Goal: Information Seeking & Learning: Learn about a topic

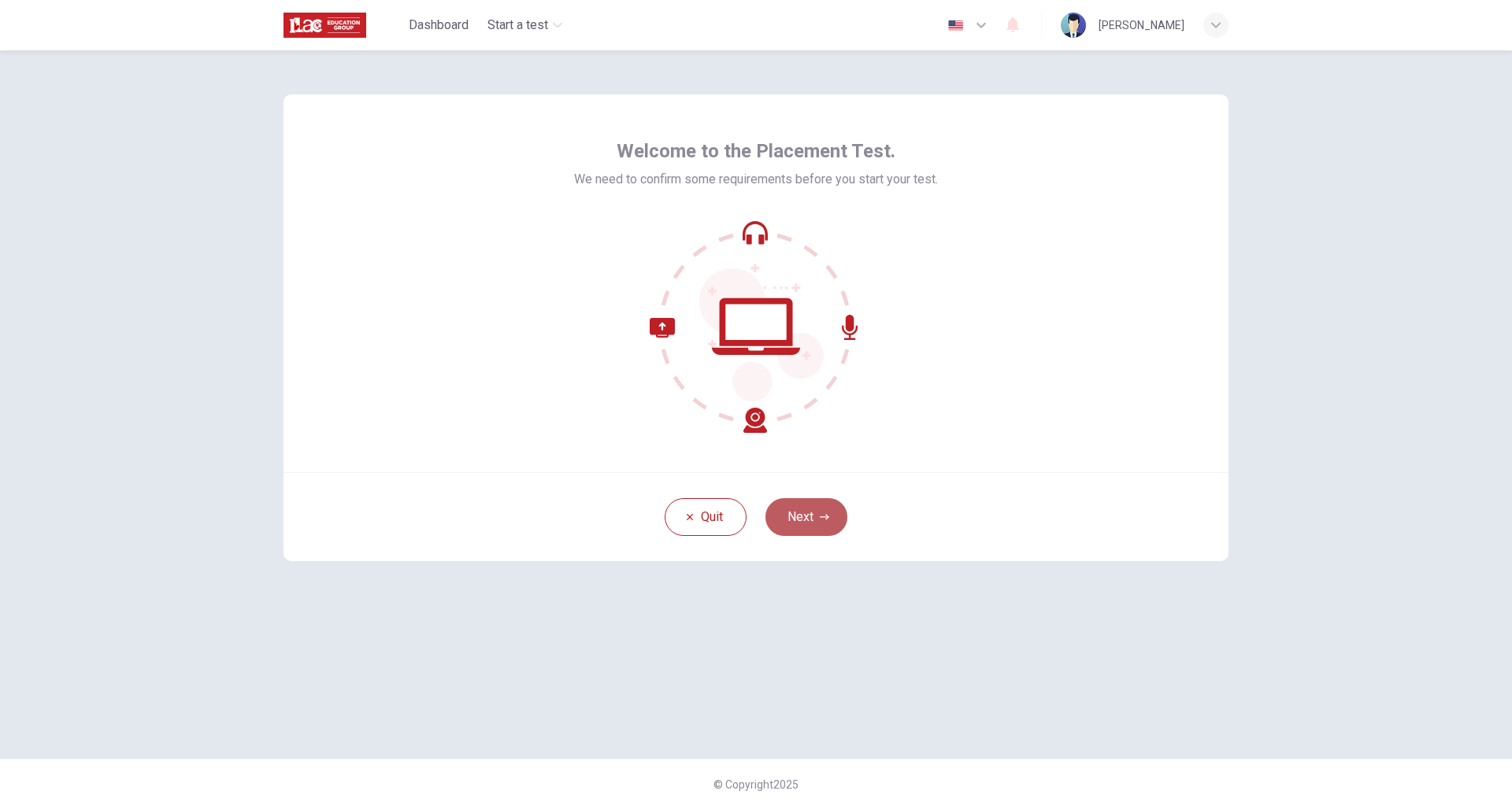
click at [805, 516] on button "Next" at bounding box center [806, 517] width 82 height 38
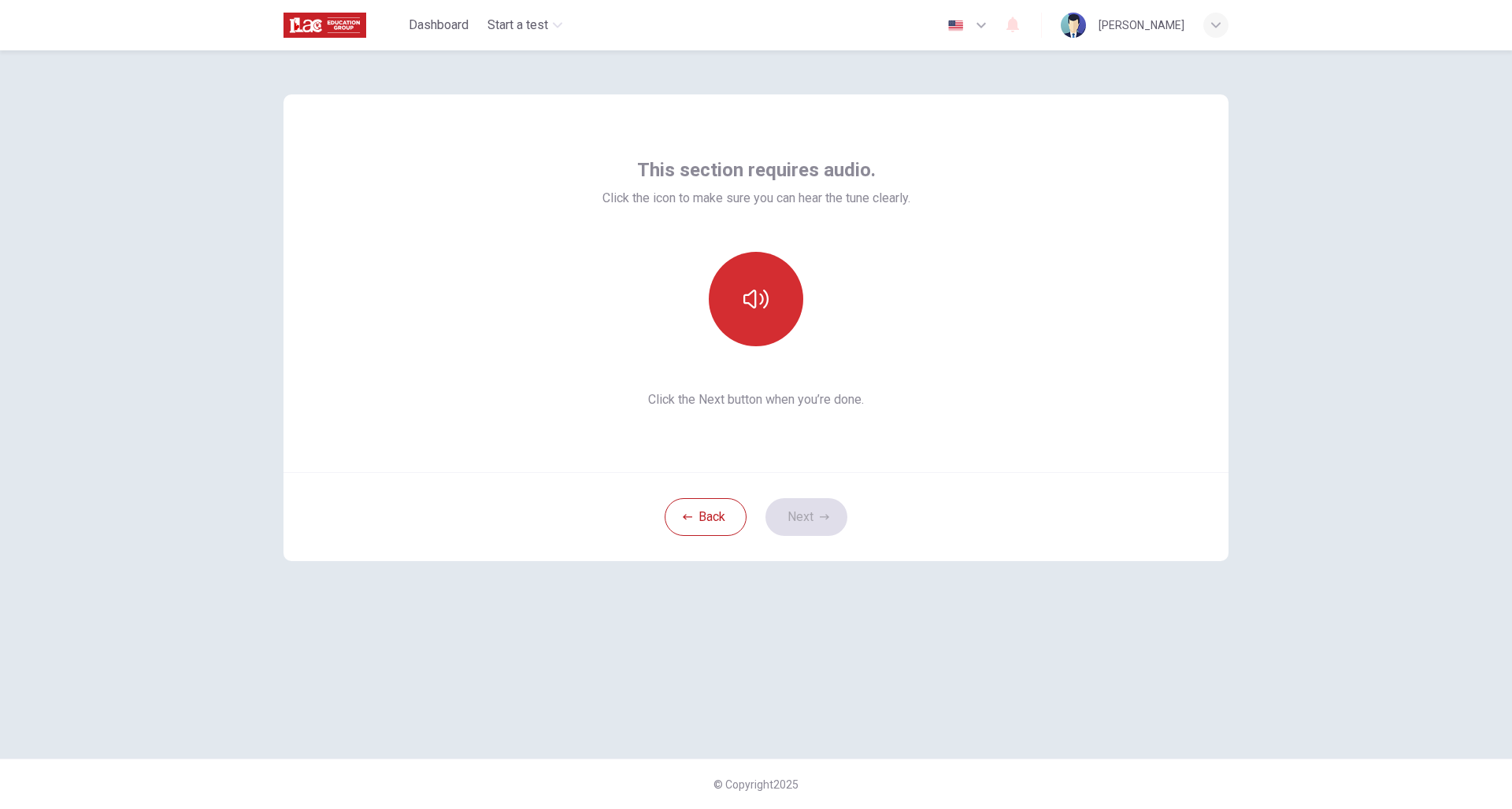
click at [755, 314] on button "button" at bounding box center [755, 298] width 94 height 94
click at [808, 523] on button "Next" at bounding box center [806, 517] width 82 height 38
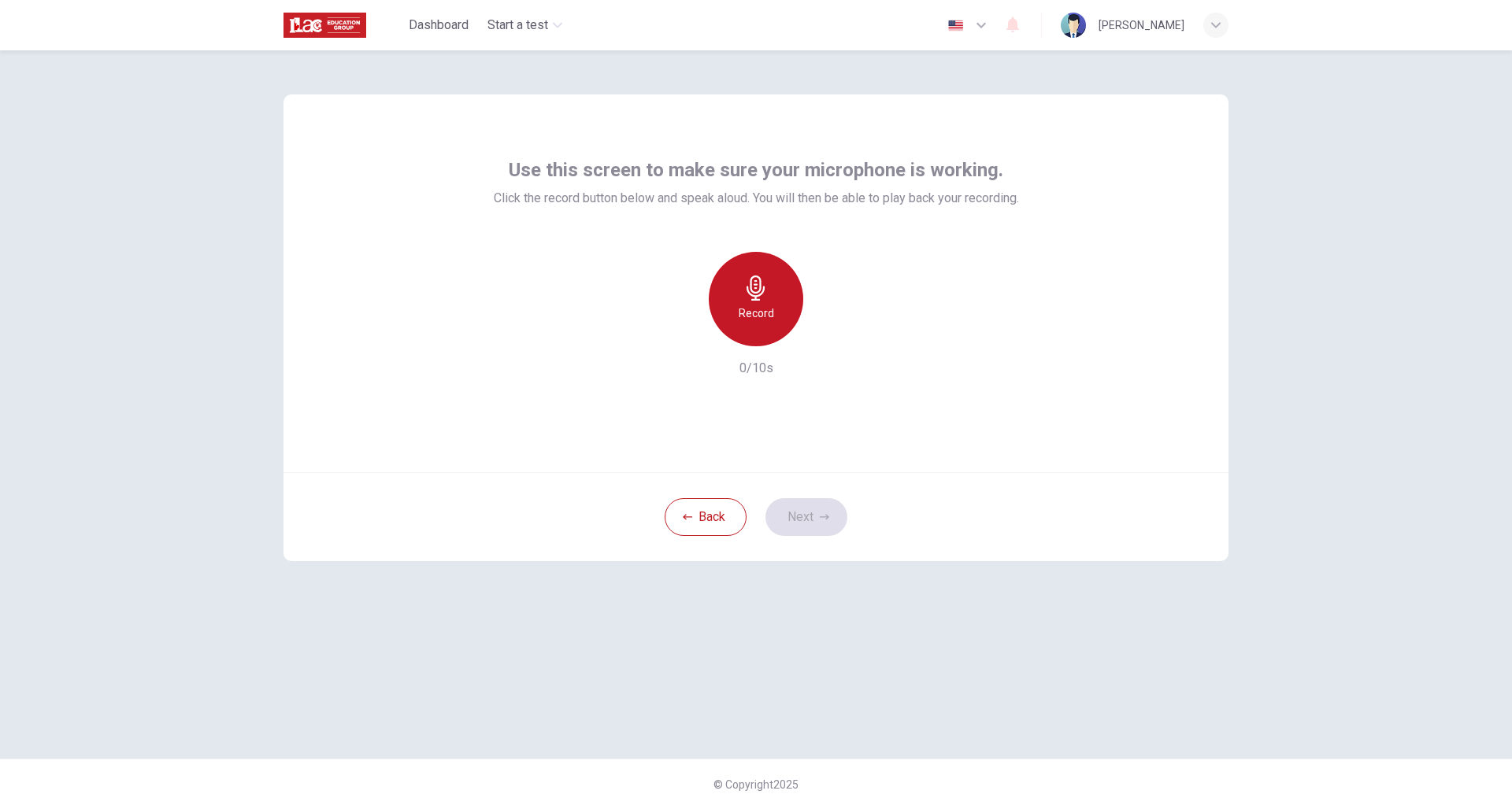
click at [761, 323] on div "Record" at bounding box center [755, 298] width 94 height 94
click at [827, 343] on div "button" at bounding box center [828, 334] width 25 height 25
click at [827, 334] on icon "button" at bounding box center [827, 334] width 11 height 11
click at [817, 518] on button "Next" at bounding box center [806, 517] width 82 height 38
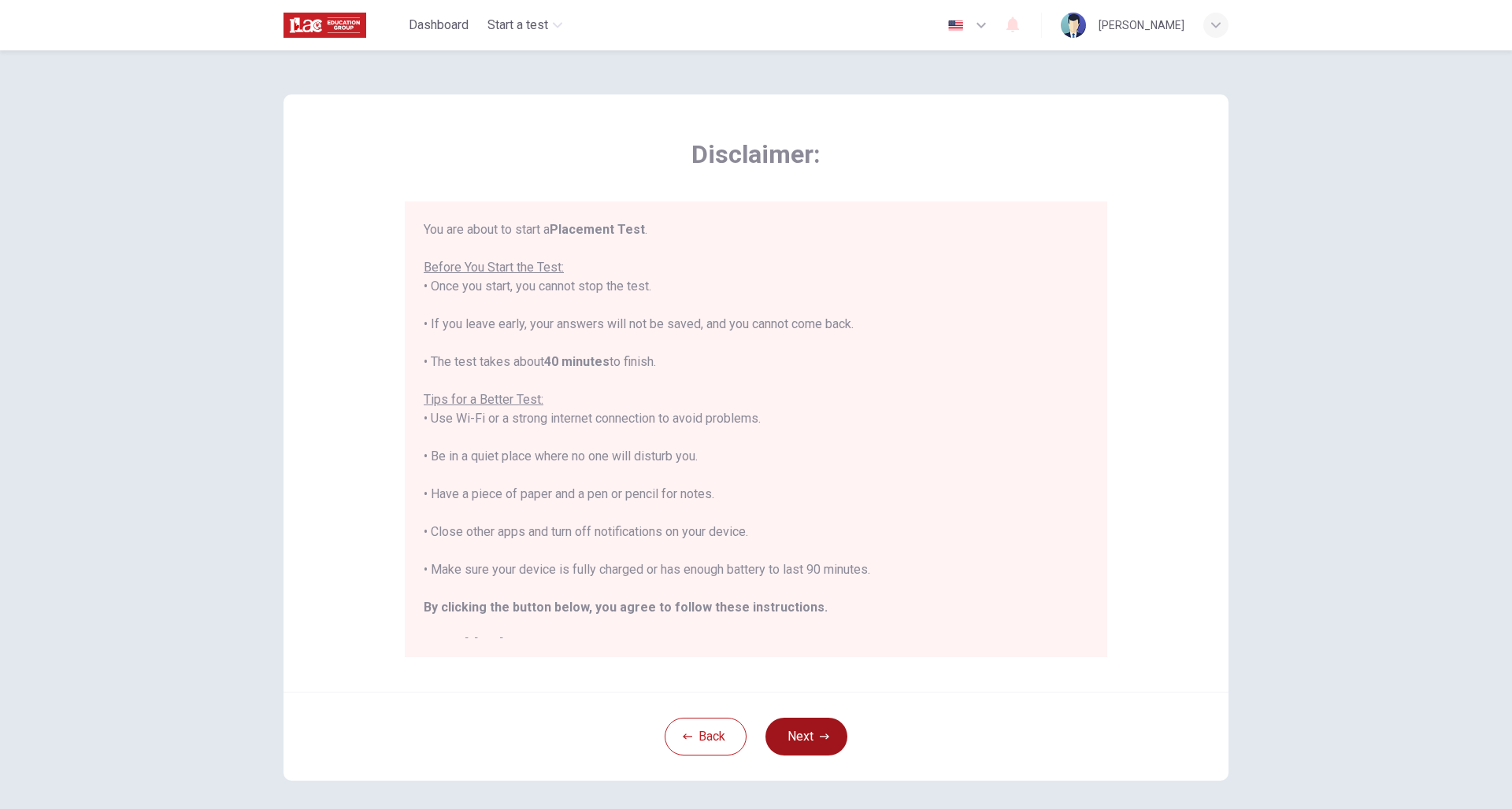
click at [808, 734] on button "Next" at bounding box center [806, 737] width 82 height 38
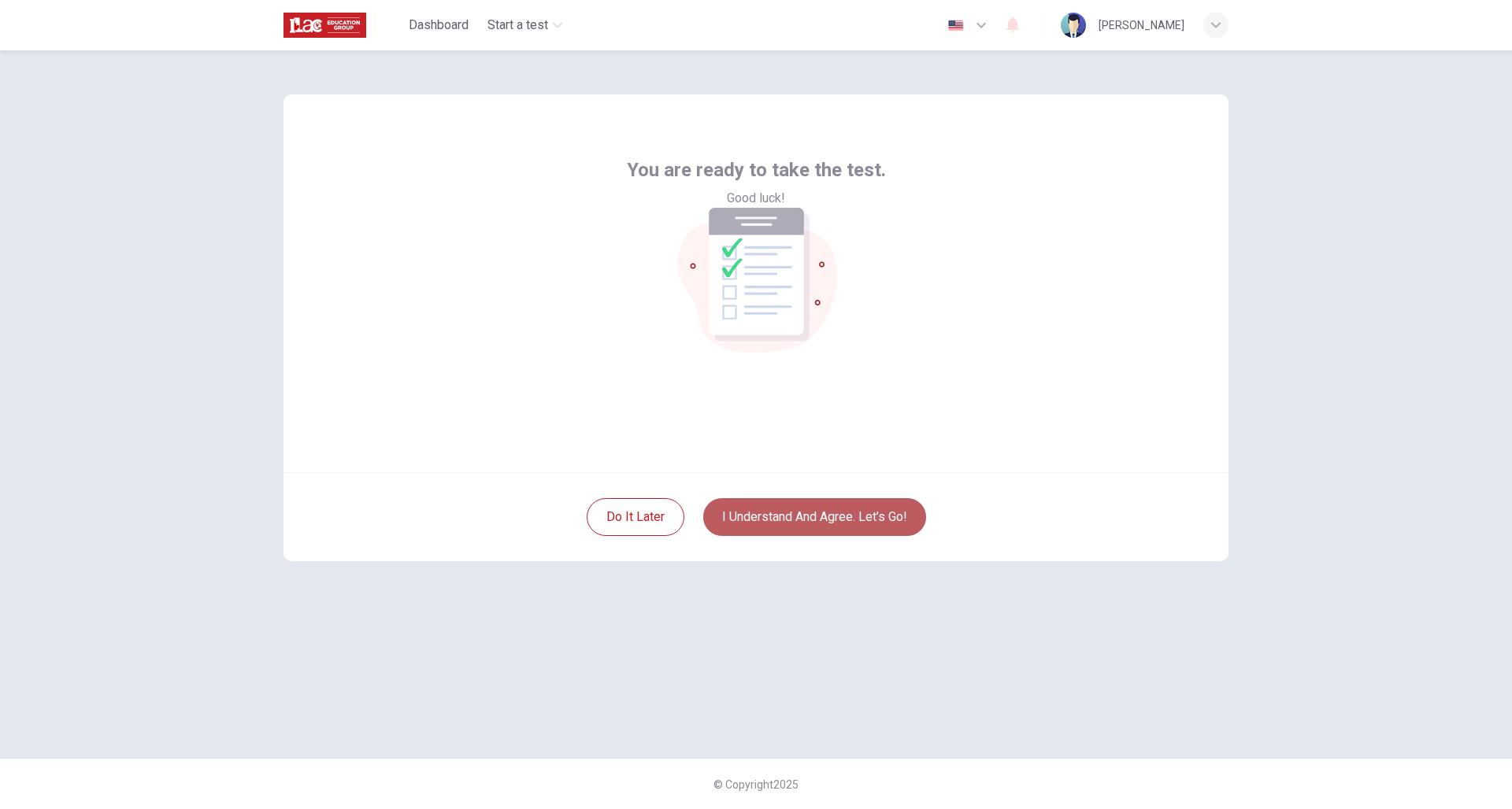
click at [807, 525] on button "I understand and agree. Let’s go!" at bounding box center [815, 517] width 223 height 38
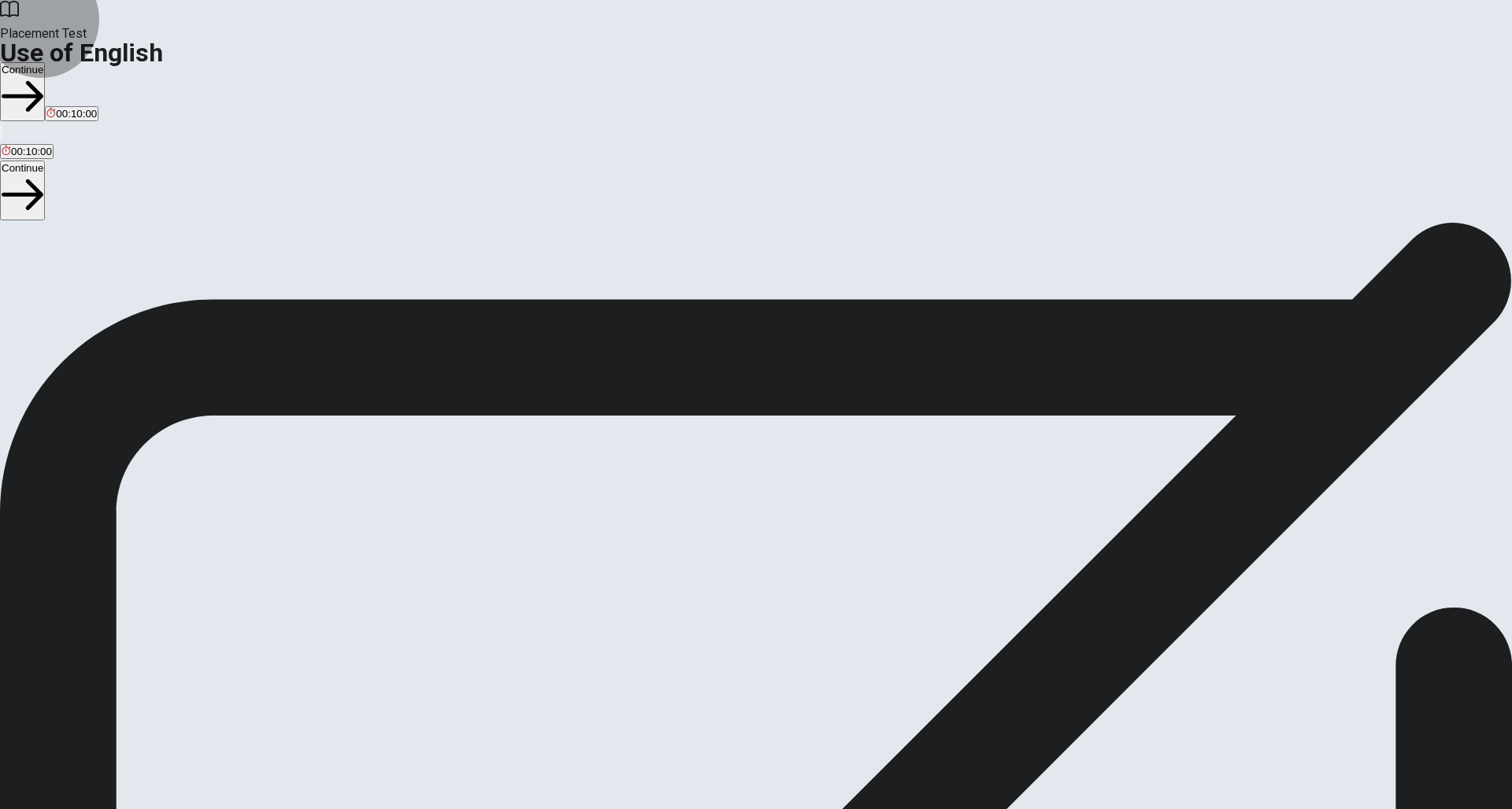
scroll to position [1, 0]
click at [45, 61] on button "Continue" at bounding box center [22, 91] width 45 height 59
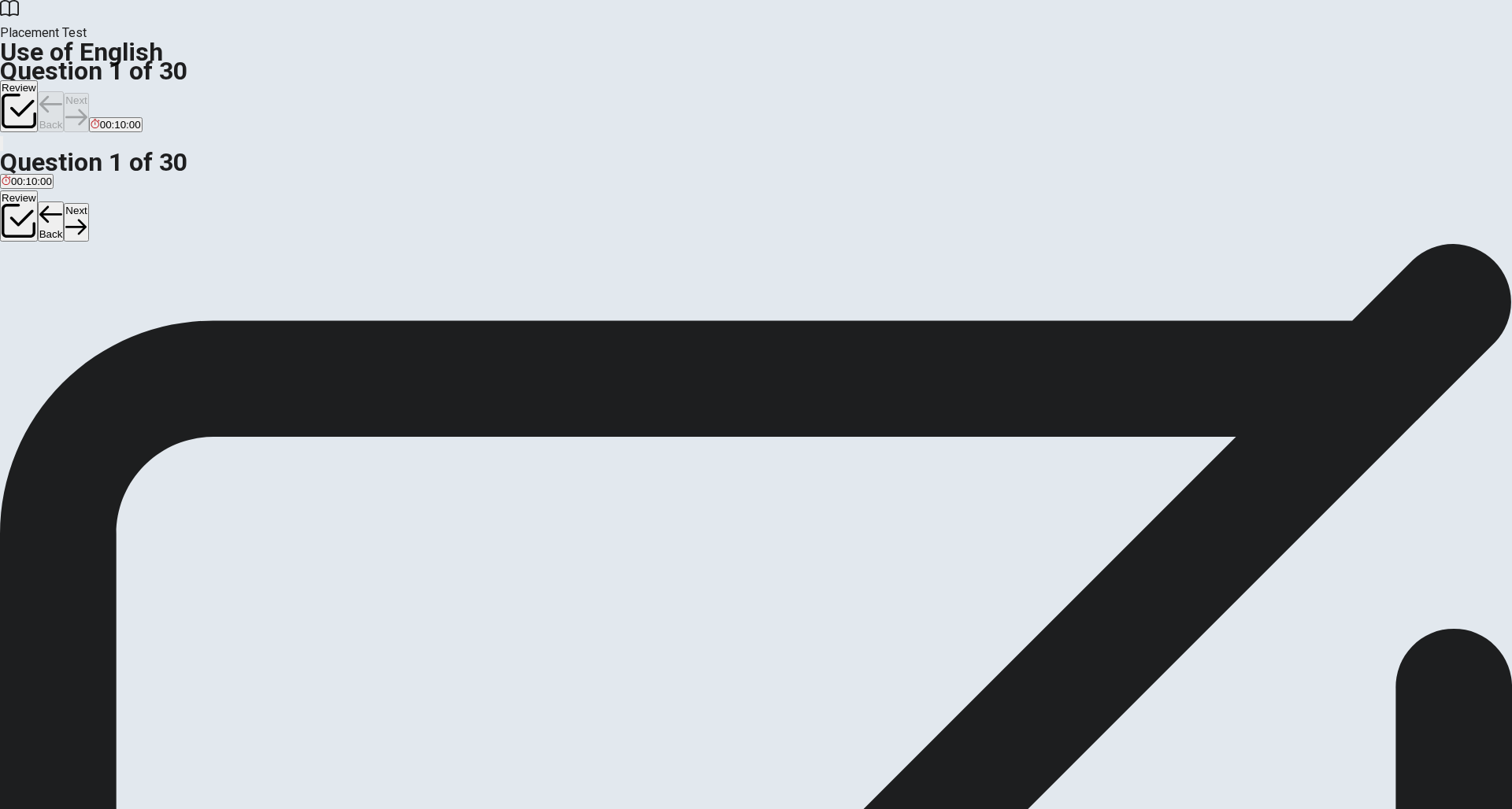
scroll to position [0, 0]
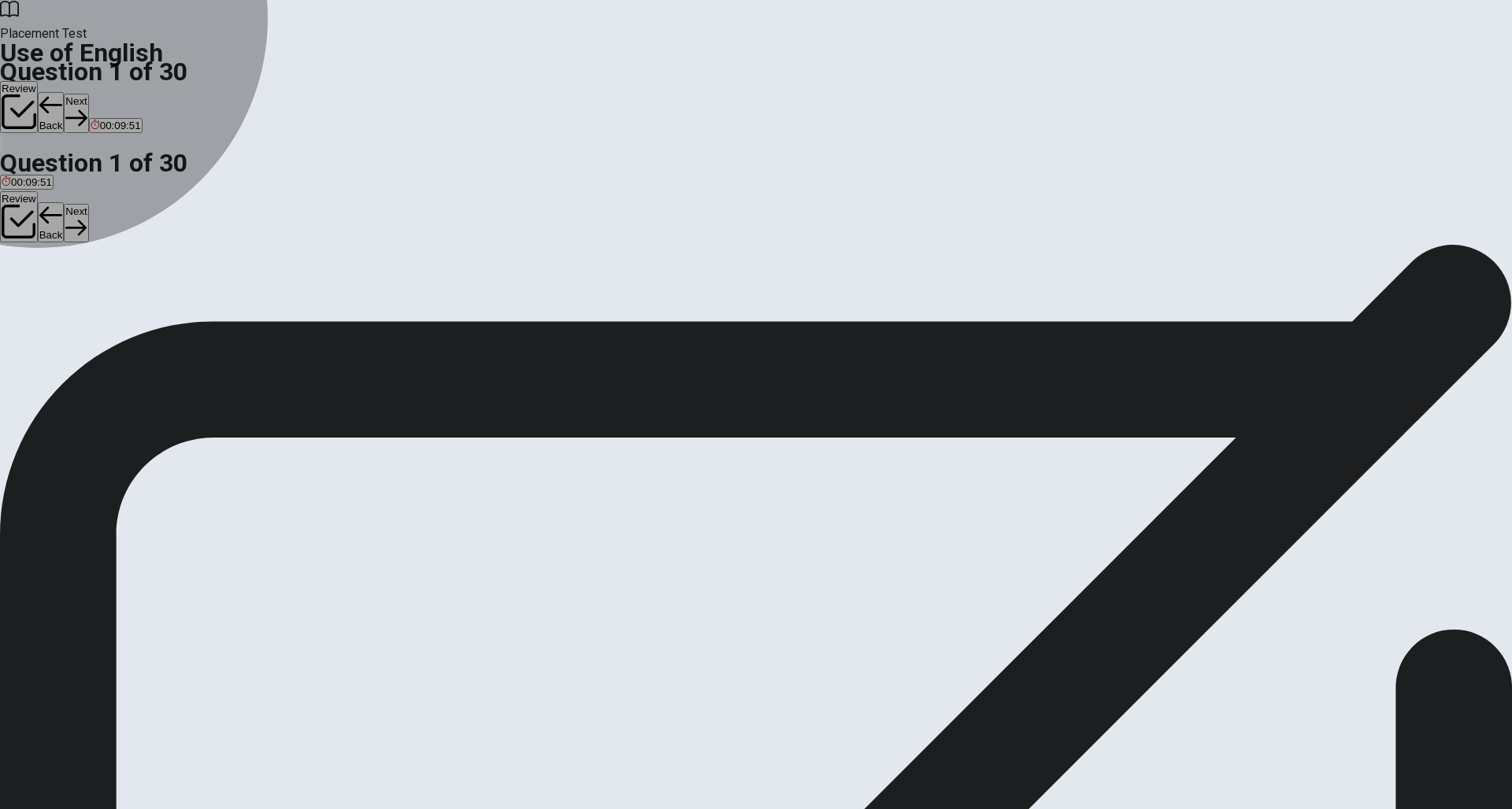
click at [93, 307] on span "has" at bounding box center [84, 301] width 17 height 11
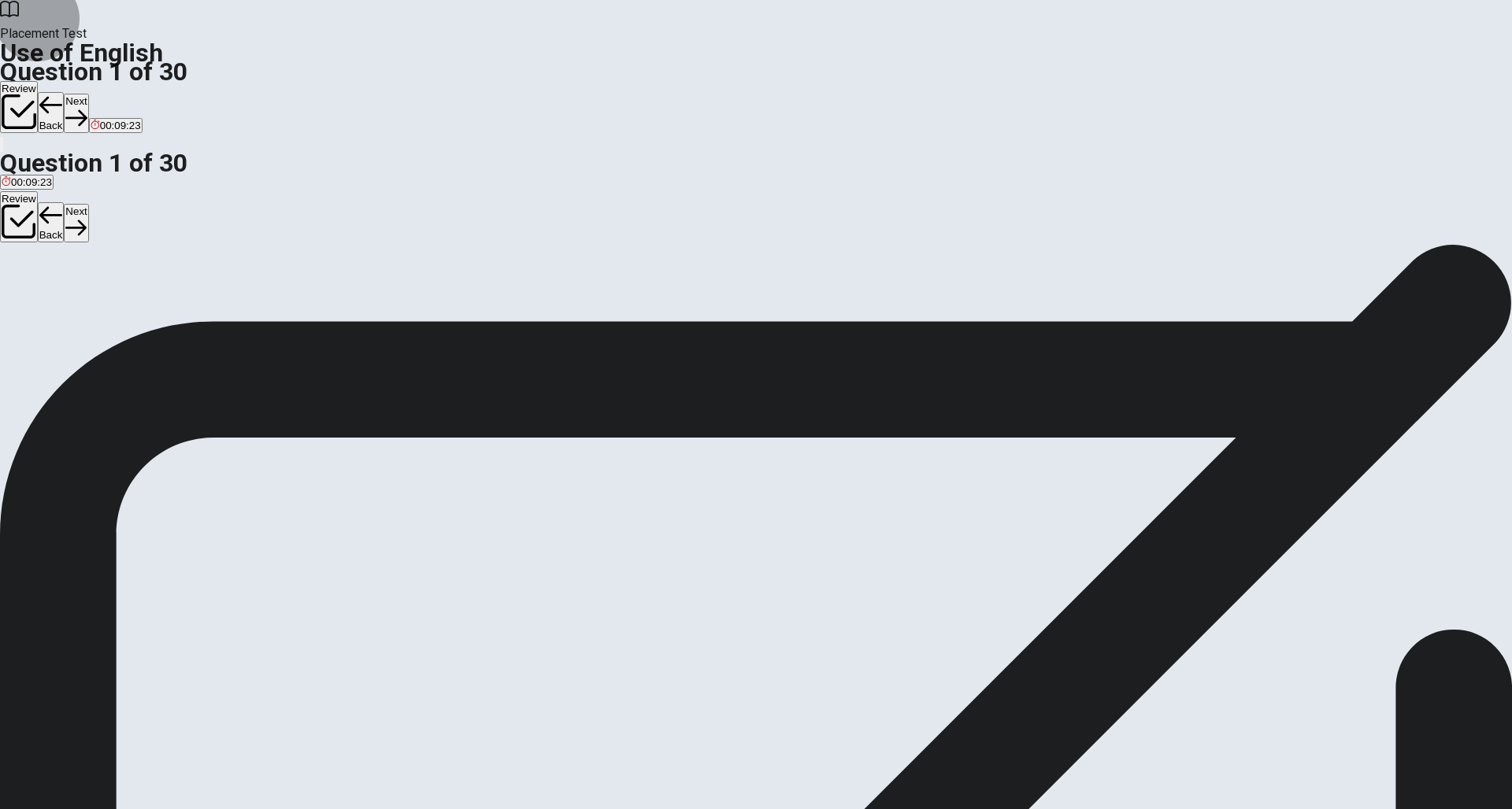
click at [89, 93] on button "Next" at bounding box center [76, 112] width 25 height 39
click at [121, 307] on span "will stay" at bounding box center [102, 301] width 37 height 11
click at [87, 107] on icon "button" at bounding box center [76, 118] width 21 height 21
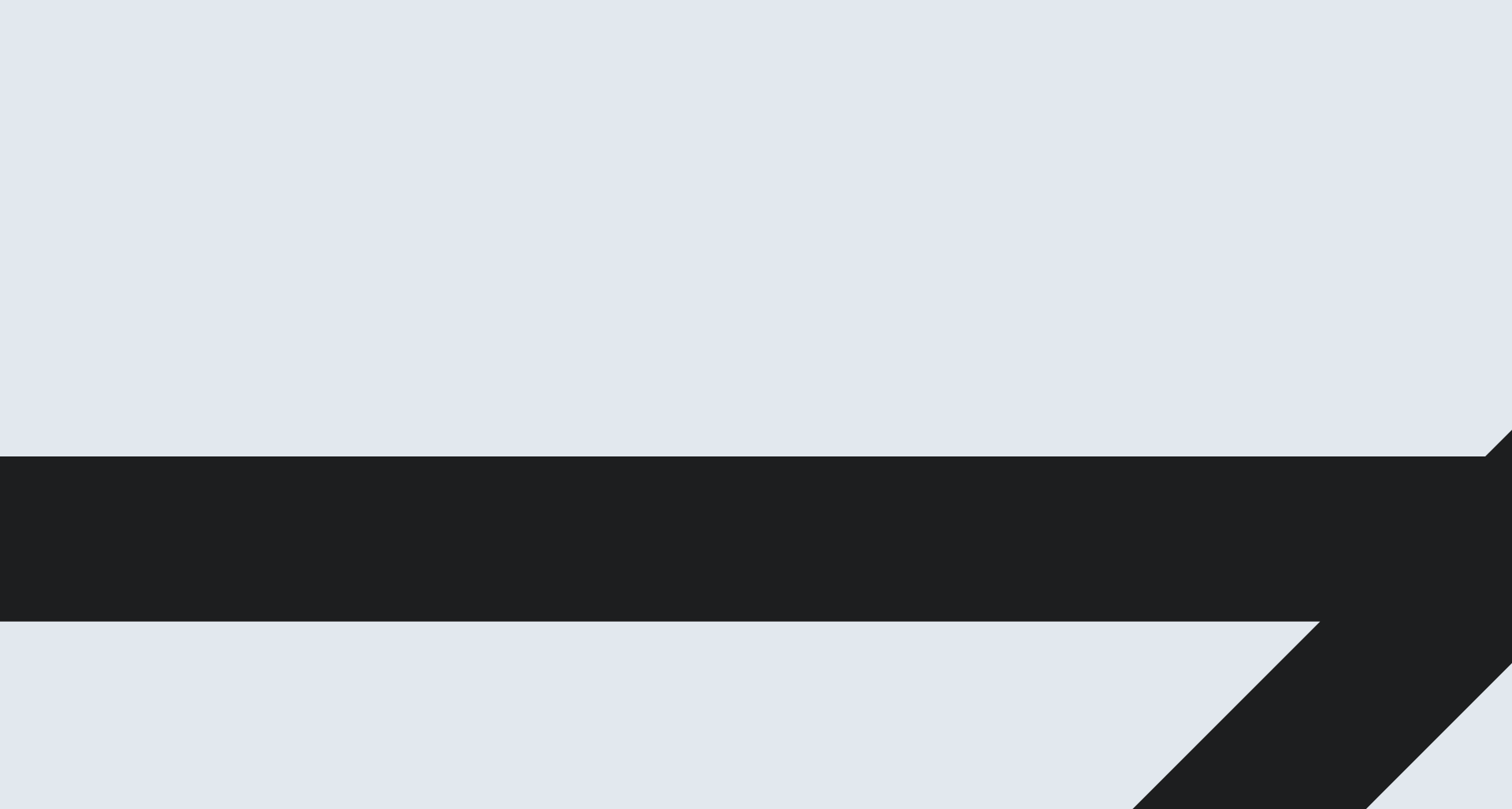
click at [59, 308] on button "C did" at bounding box center [50, 295] width 17 height 27
click at [89, 93] on button "Next" at bounding box center [76, 112] width 25 height 39
click at [66, 307] on span "Are" at bounding box center [57, 301] width 16 height 11
click at [89, 93] on button "Next" at bounding box center [76, 112] width 25 height 39
click at [161, 307] on span "hiking" at bounding box center [147, 301] width 28 height 11
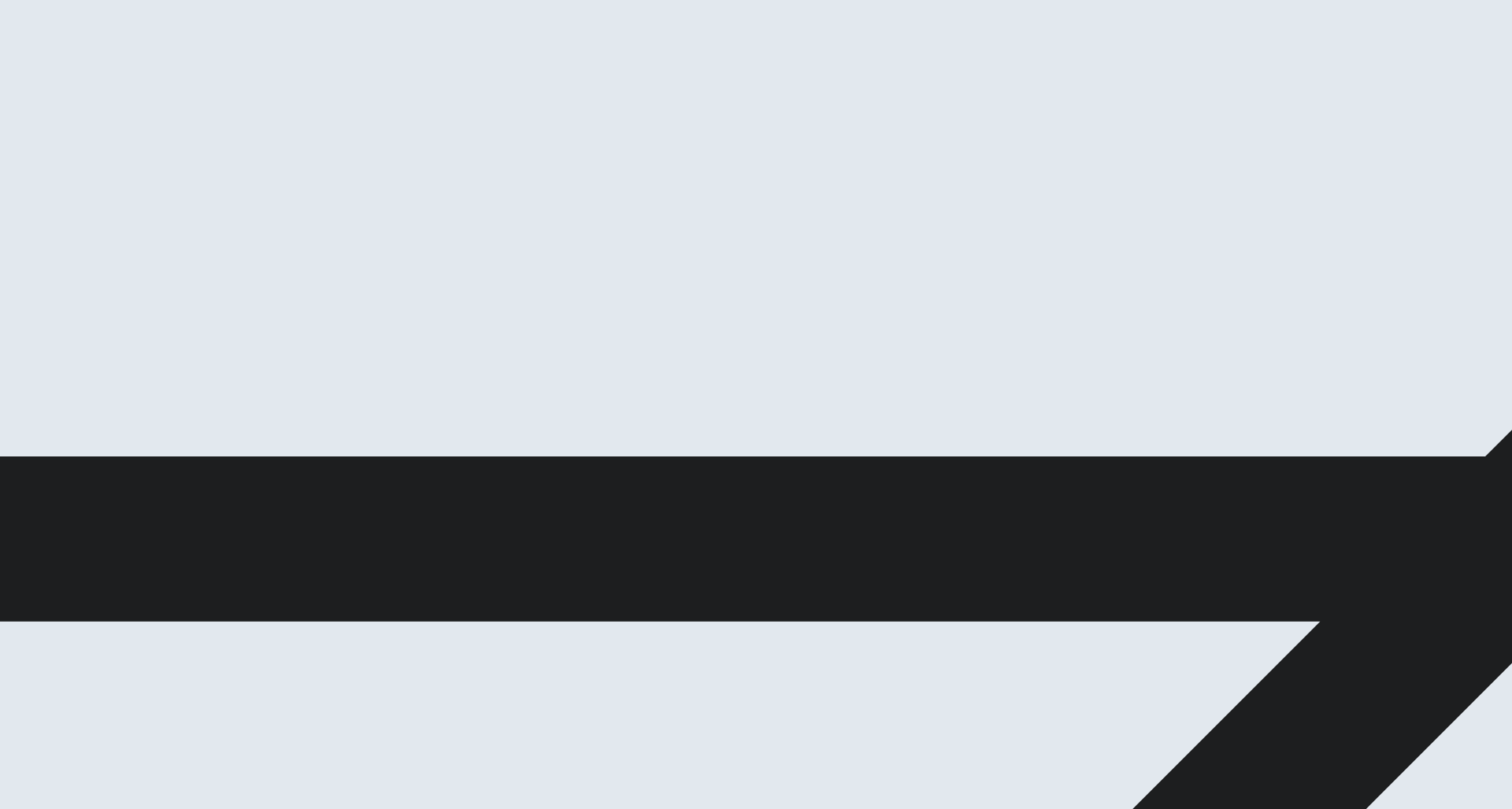
click at [89, 93] on button "Next" at bounding box center [76, 112] width 25 height 39
click at [90, 307] on span "Sick" at bounding box center [80, 301] width 20 height 11
click at [62, 93] on button "Next" at bounding box center [50, 112] width 25 height 39
click at [43, 307] on span "dull" at bounding box center [34, 301] width 16 height 11
click at [89, 93] on button "Next" at bounding box center [76, 112] width 25 height 39
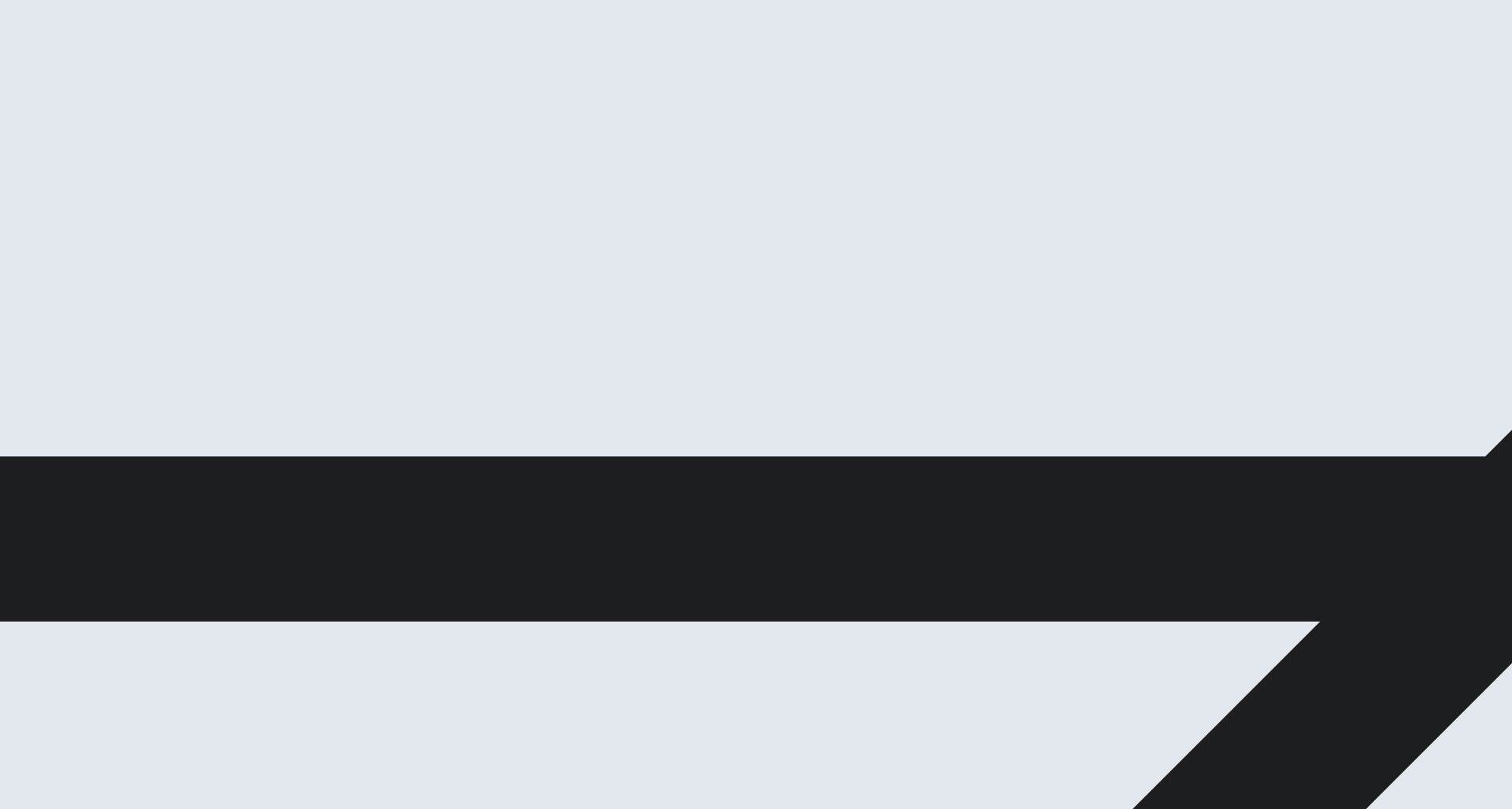
click at [86, 308] on button "D tree" at bounding box center [75, 295] width 21 height 27
click at [89, 93] on button "Next" at bounding box center [76, 112] width 25 height 39
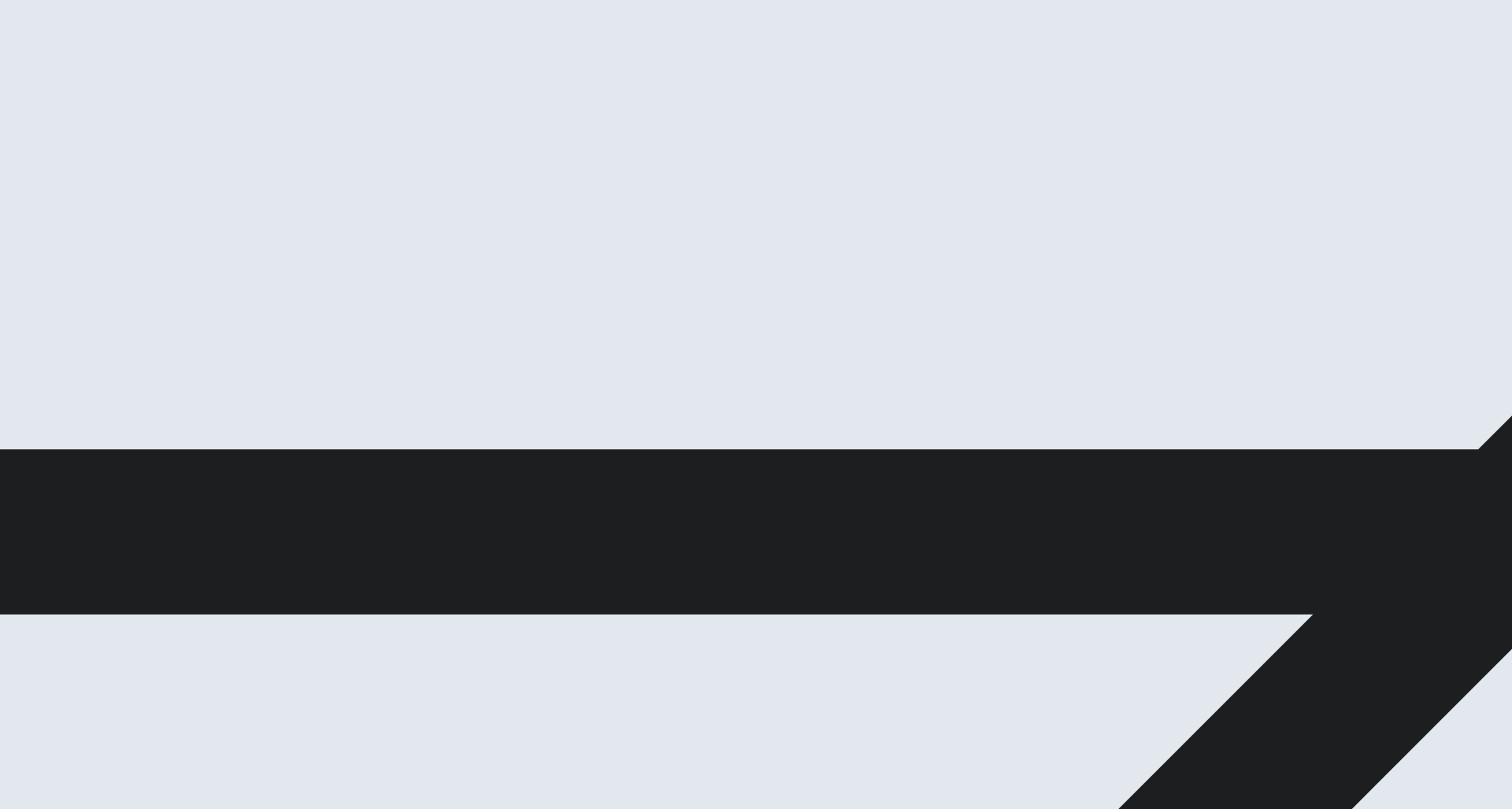
click at [149, 307] on span "hardworking" at bounding box center [121, 301] width 57 height 11
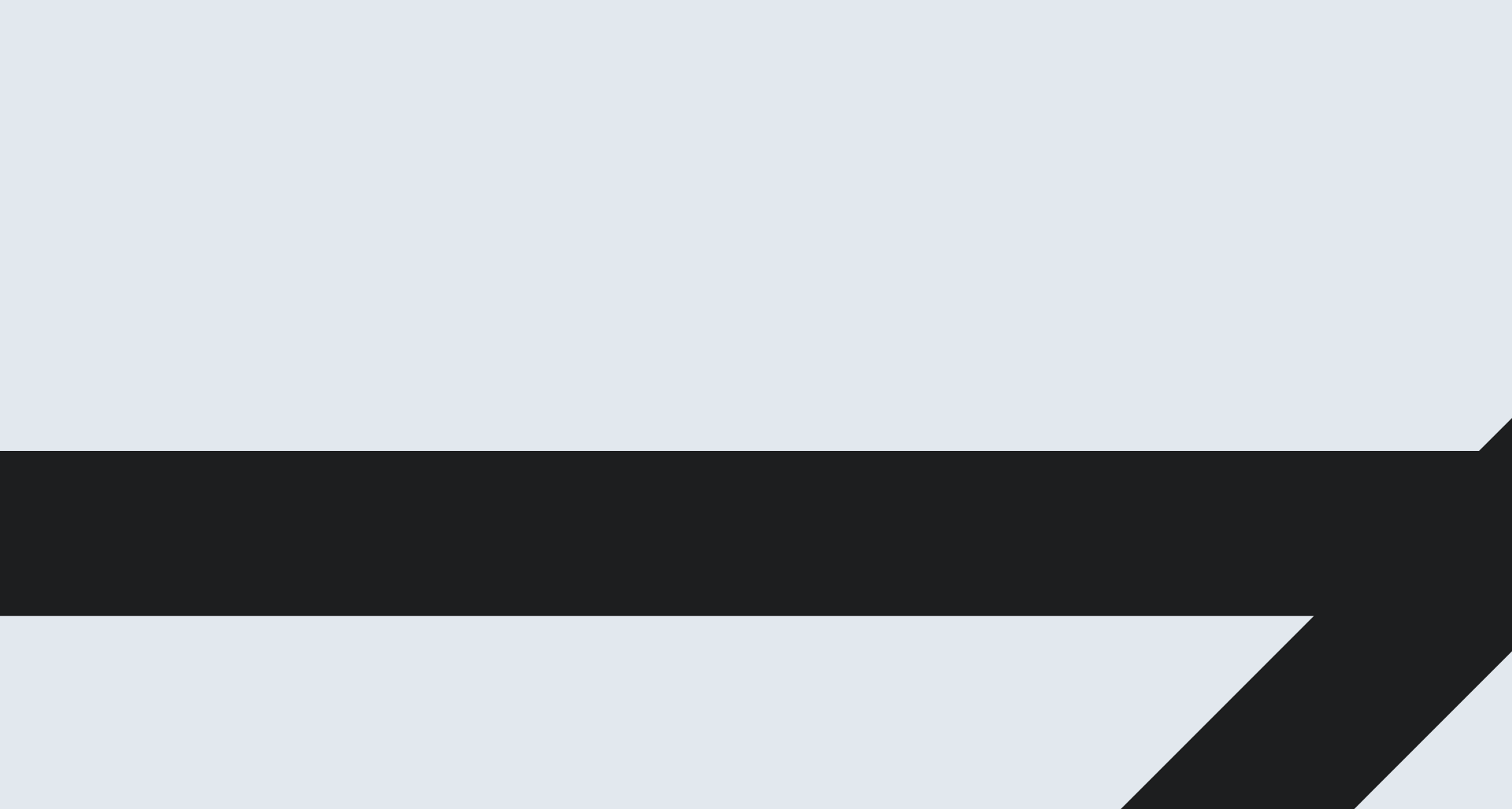
click at [89, 93] on button "Next" at bounding box center [76, 112] width 25 height 39
click at [37, 303] on span "Are" at bounding box center [29, 301] width 16 height 11
click at [89, 93] on button "Next" at bounding box center [76, 112] width 25 height 39
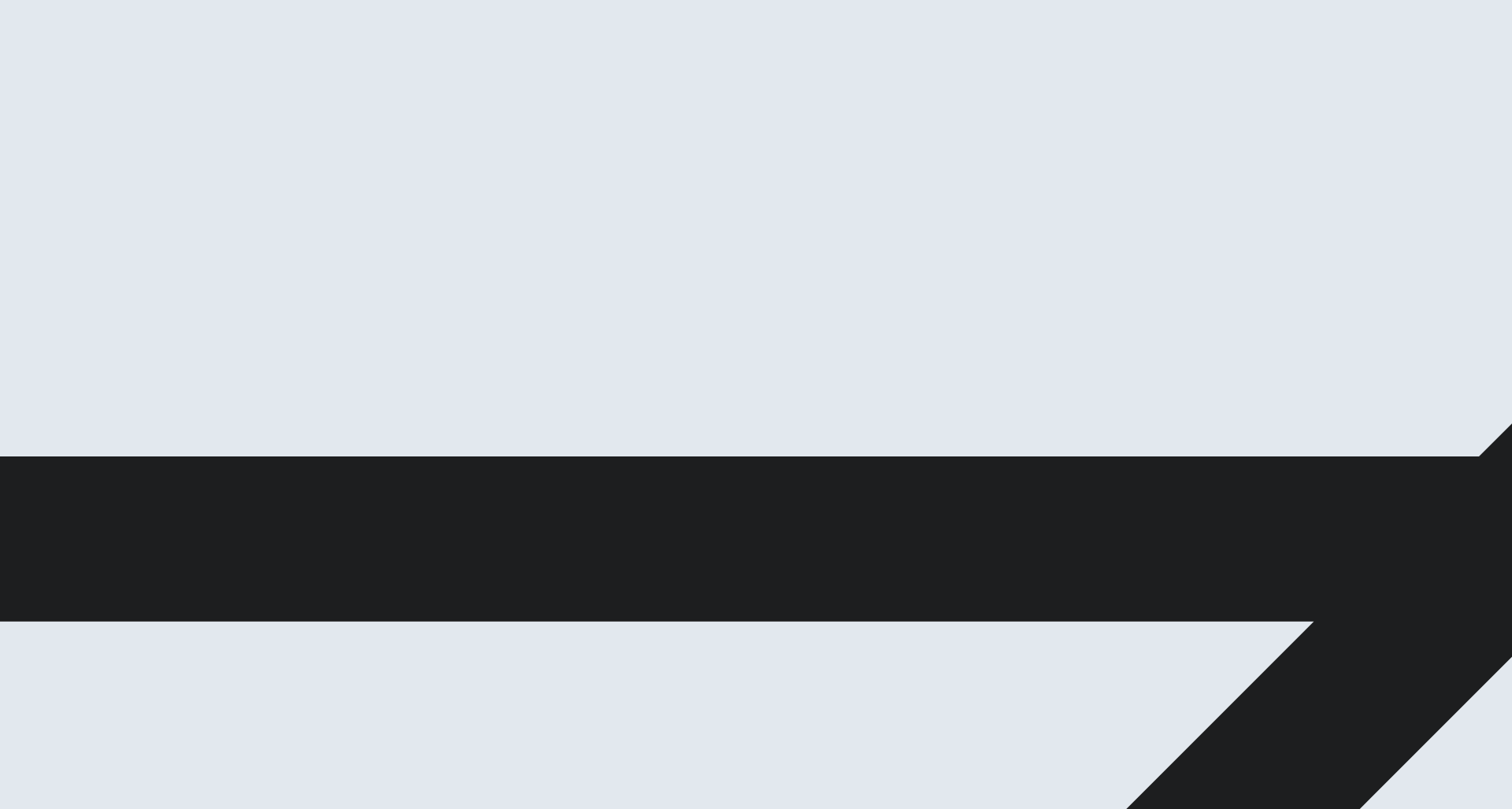
click at [67, 308] on button "C was" at bounding box center [56, 295] width 22 height 27
click at [62, 93] on button "Next" at bounding box center [50, 112] width 25 height 39
click at [67, 306] on span "visited" at bounding box center [52, 301] width 30 height 11
click at [87, 107] on icon "button" at bounding box center [76, 118] width 21 height 21
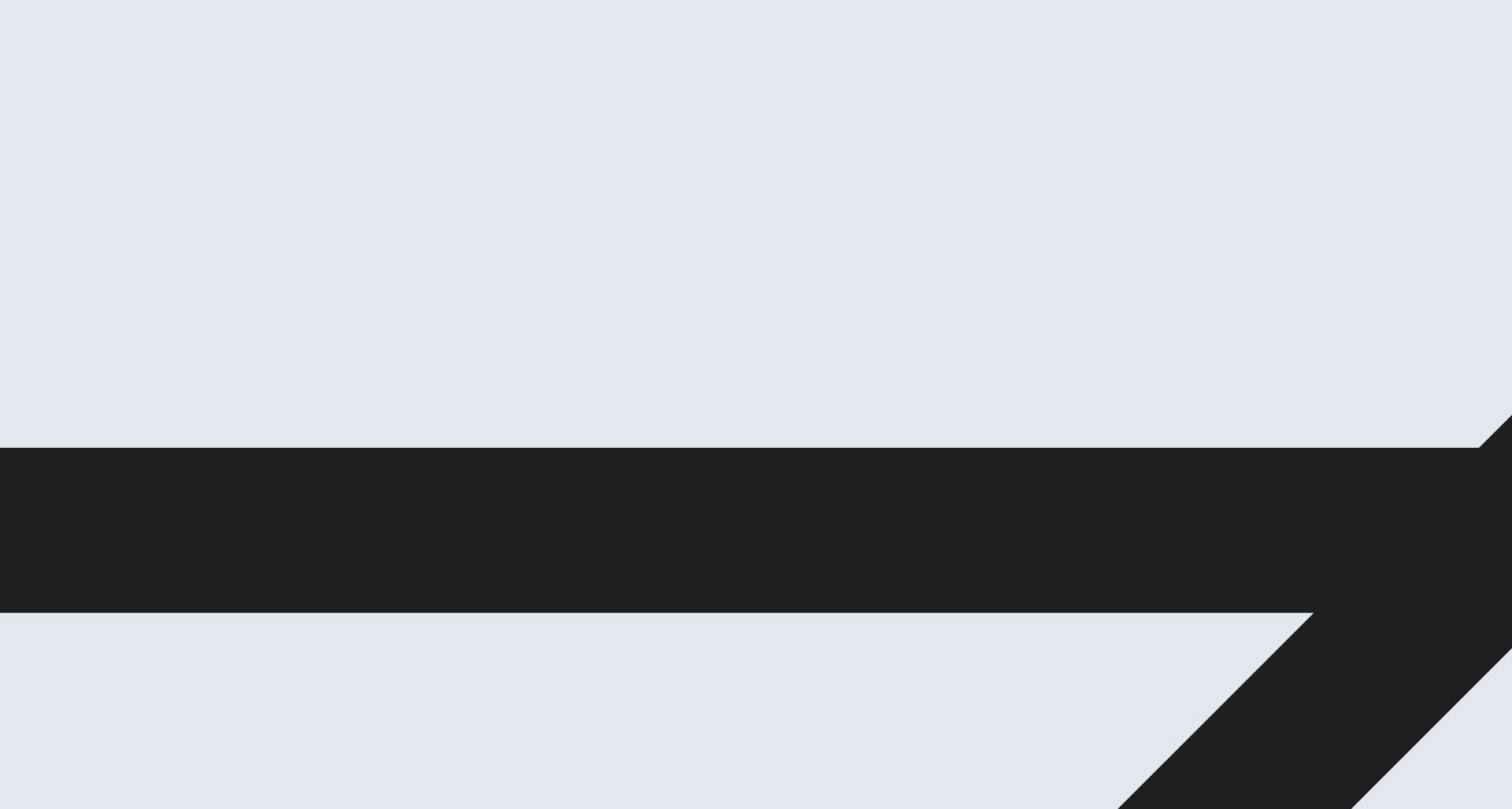
click at [90, 302] on span "was studying" at bounding box center [60, 301] width 61 height 11
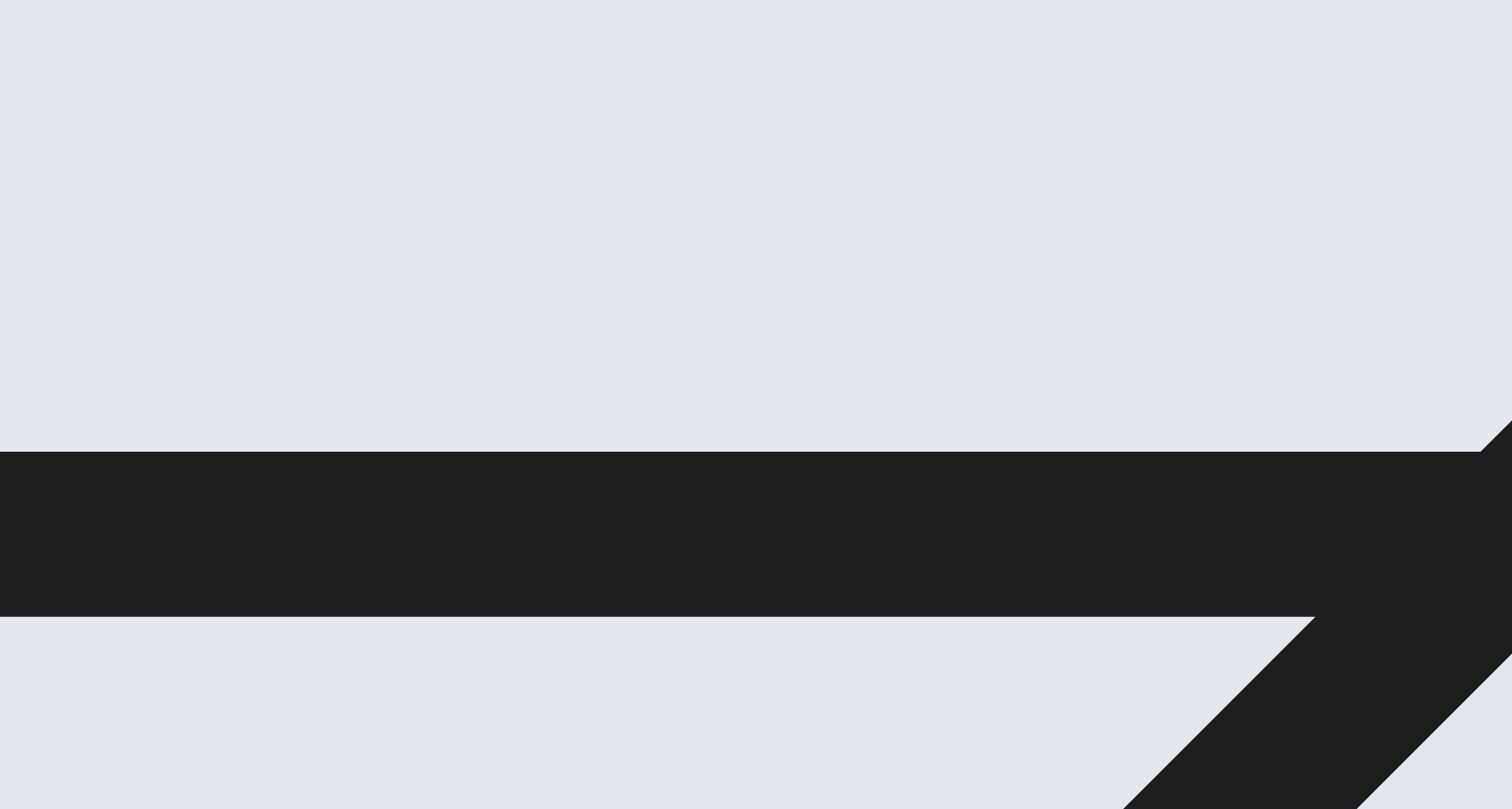
click at [89, 93] on button "Next" at bounding box center [76, 112] width 25 height 39
click at [65, 299] on span "is being" at bounding box center [47, 301] width 36 height 11
click at [89, 93] on button "Next" at bounding box center [76, 112] width 25 height 39
click at [105, 307] on span "Shorten" at bounding box center [86, 301] width 37 height 11
click at [89, 93] on button "Next" at bounding box center [76, 112] width 25 height 39
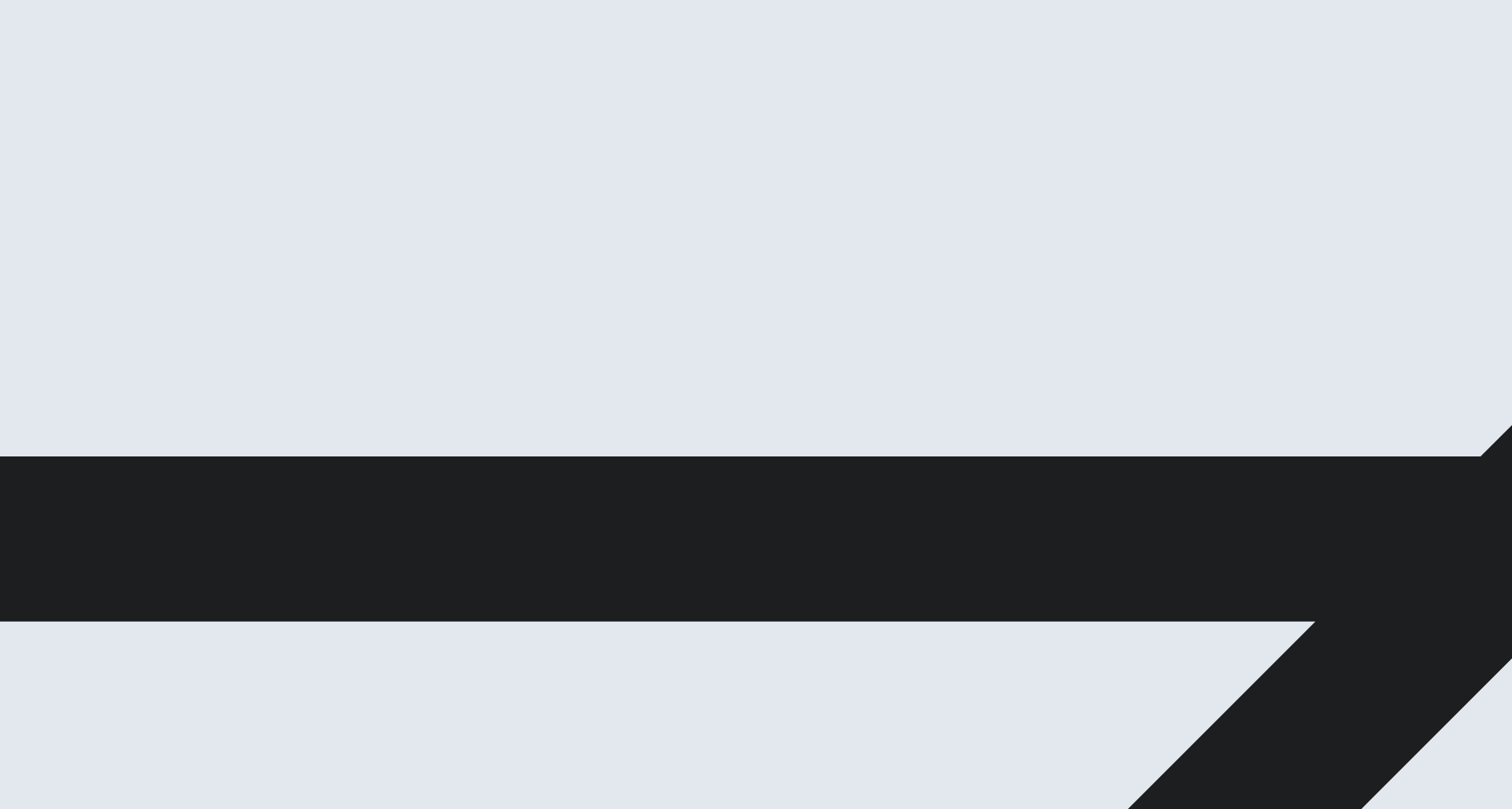
click at [77, 303] on span "basketball" at bounding box center [53, 301] width 48 height 11
click at [62, 93] on button "Next" at bounding box center [50, 112] width 25 height 39
click at [84, 307] on span "hot" at bounding box center [76, 301] width 15 height 11
click at [89, 93] on button "Next" at bounding box center [76, 112] width 25 height 39
click at [57, 305] on span "doctor" at bounding box center [43, 301] width 30 height 11
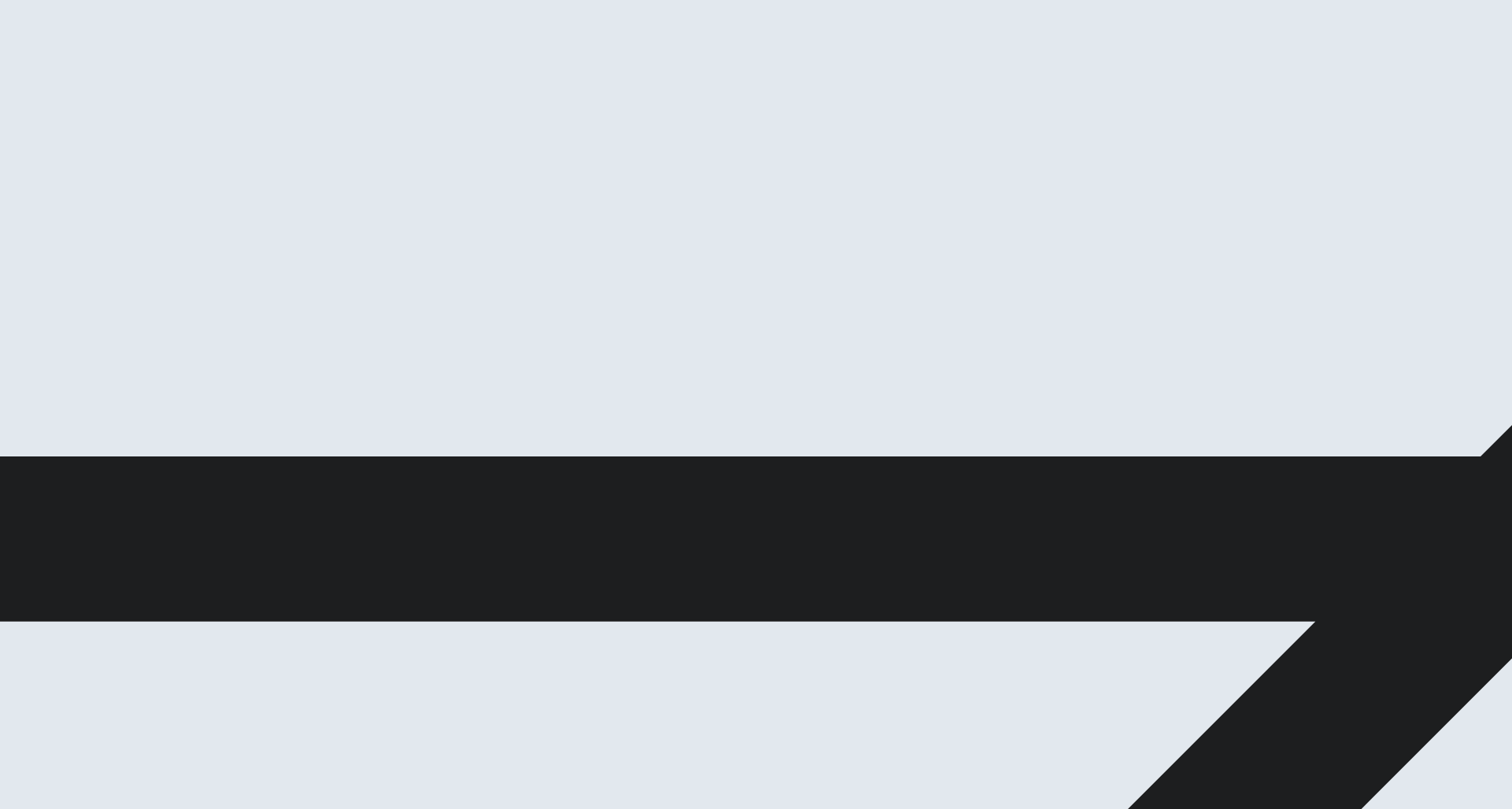
click at [89, 93] on button "Next" at bounding box center [76, 112] width 25 height 39
click at [43, 307] on span "easy" at bounding box center [32, 301] width 22 height 11
click at [89, 93] on button "Next" at bounding box center [76, 112] width 25 height 39
click at [46, 295] on span "are going" at bounding box center [24, 301] width 44 height 11
click at [157, 308] on button "D will have gone" at bounding box center [122, 295] width 70 height 27
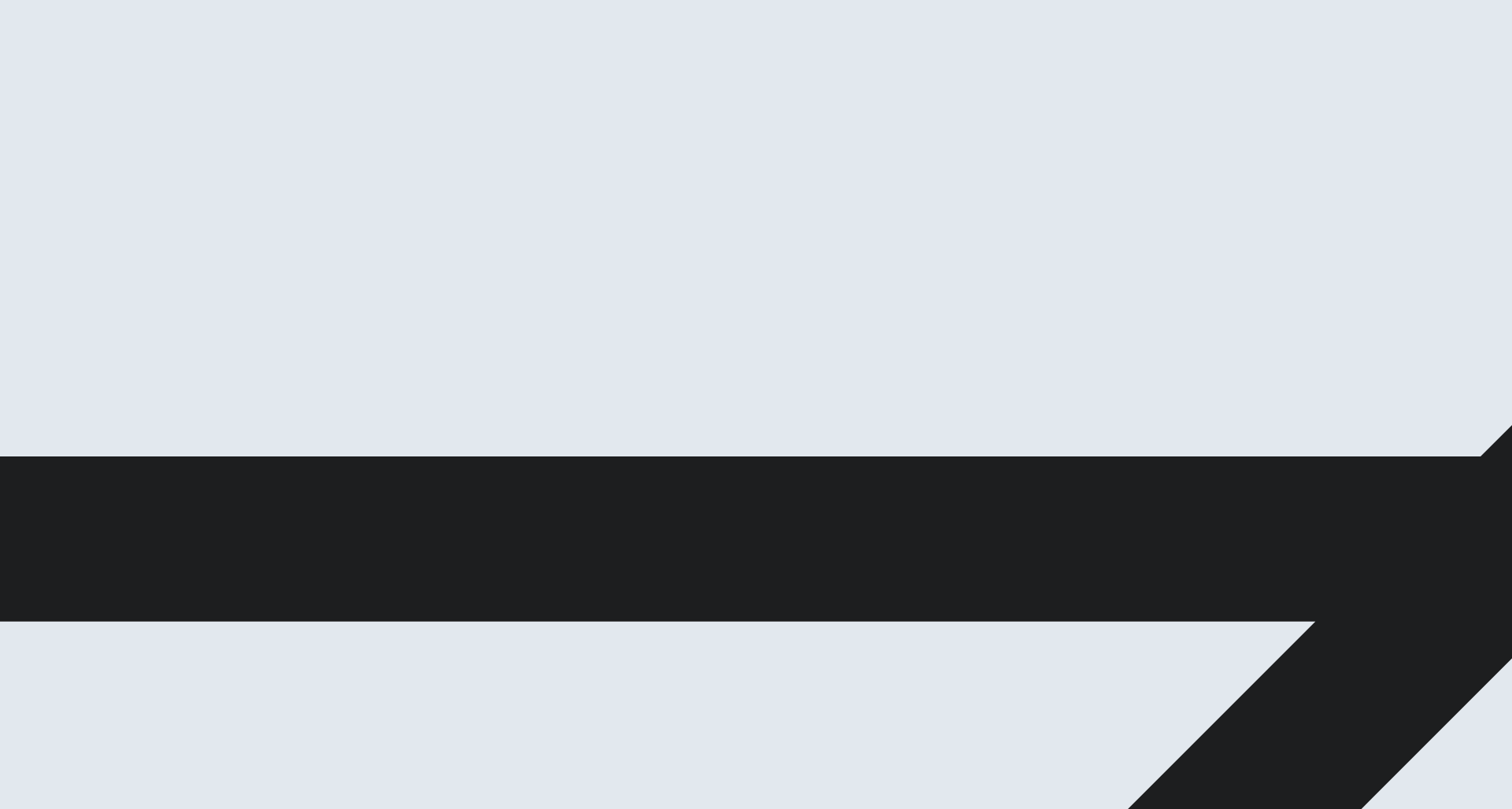
click at [46, 295] on span "are going" at bounding box center [24, 301] width 44 height 11
click at [89, 93] on button "Next" at bounding box center [76, 112] width 25 height 39
click at [70, 295] on span "had completed" at bounding box center [36, 301] width 69 height 11
click at [62, 93] on button "Next" at bounding box center [50, 112] width 25 height 39
click at [39, 295] on span "to study" at bounding box center [20, 301] width 37 height 11
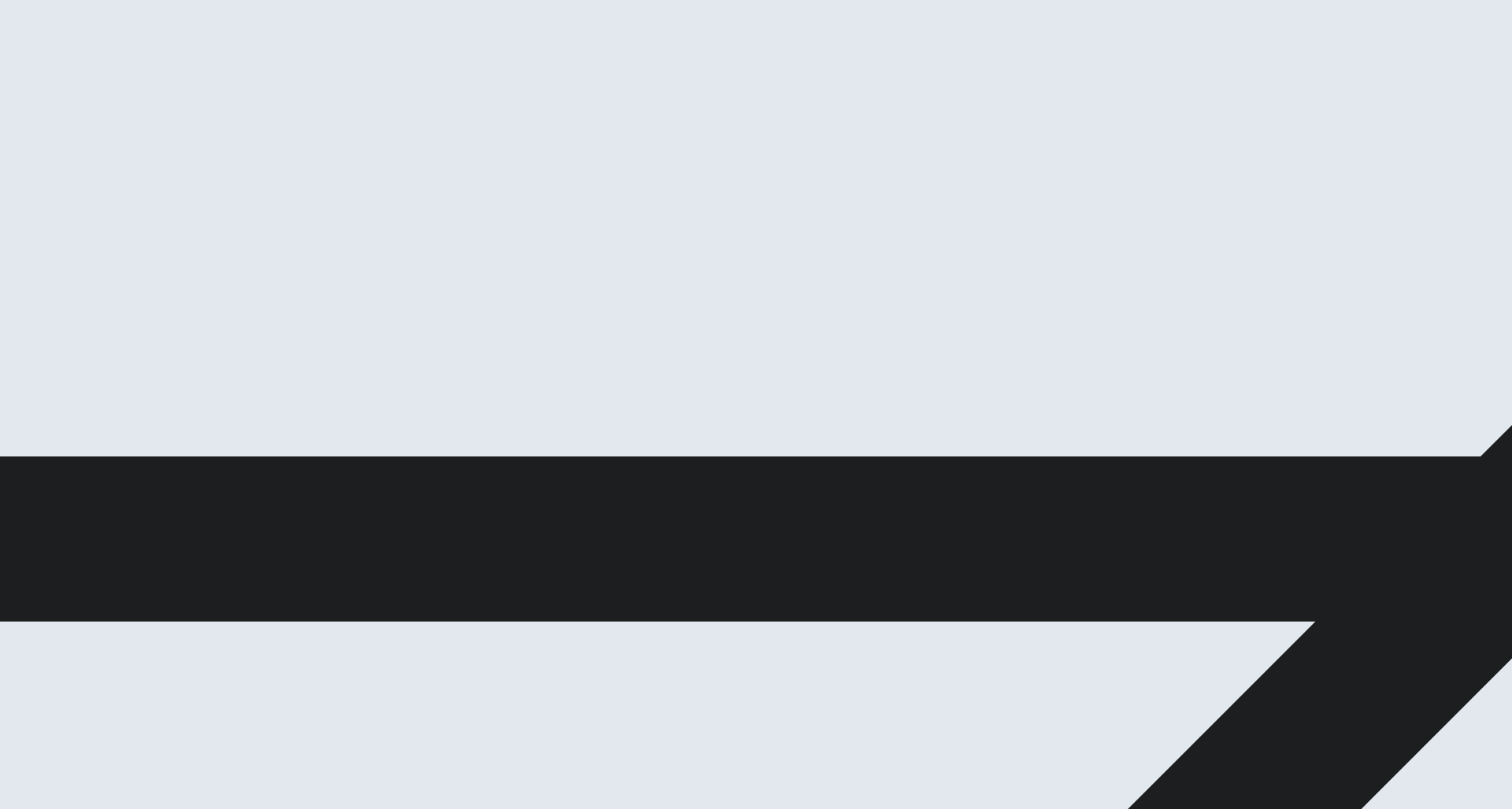
click at [89, 93] on button "Next" at bounding box center [76, 112] width 25 height 39
click at [250, 307] on span "where she lives" at bounding box center [214, 301] width 72 height 11
click at [89, 93] on button "Next" at bounding box center [76, 112] width 25 height 39
click at [127, 307] on span "what he did" at bounding box center [99, 301] width 53 height 11
click at [89, 93] on button "Next" at bounding box center [76, 112] width 25 height 39
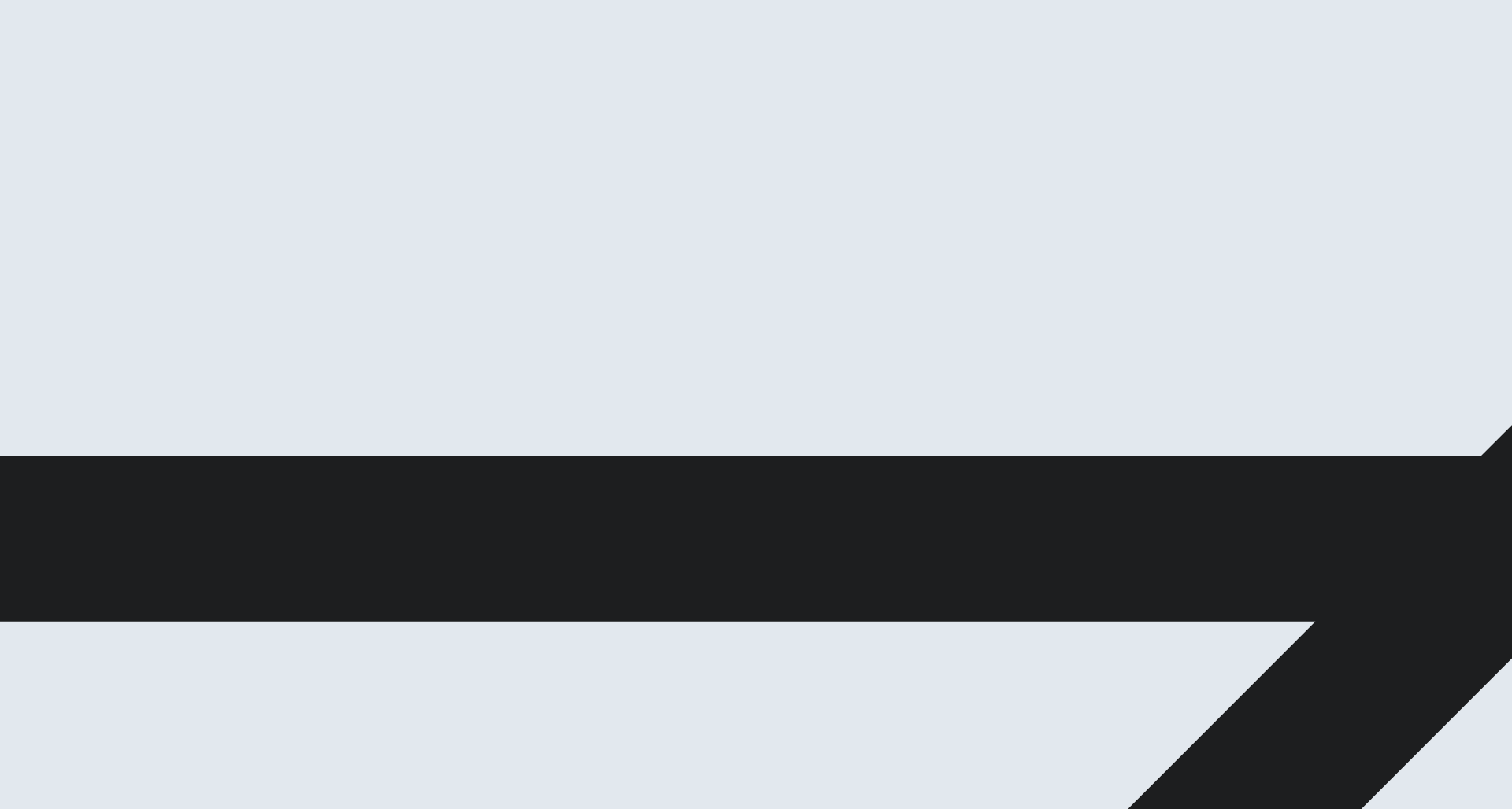
click at [114, 307] on span "move forward" at bounding box center [82, 301] width 64 height 11
click at [89, 93] on button "Next" at bounding box center [76, 112] width 25 height 39
click at [140, 307] on span "a current style" at bounding box center [107, 301] width 66 height 11
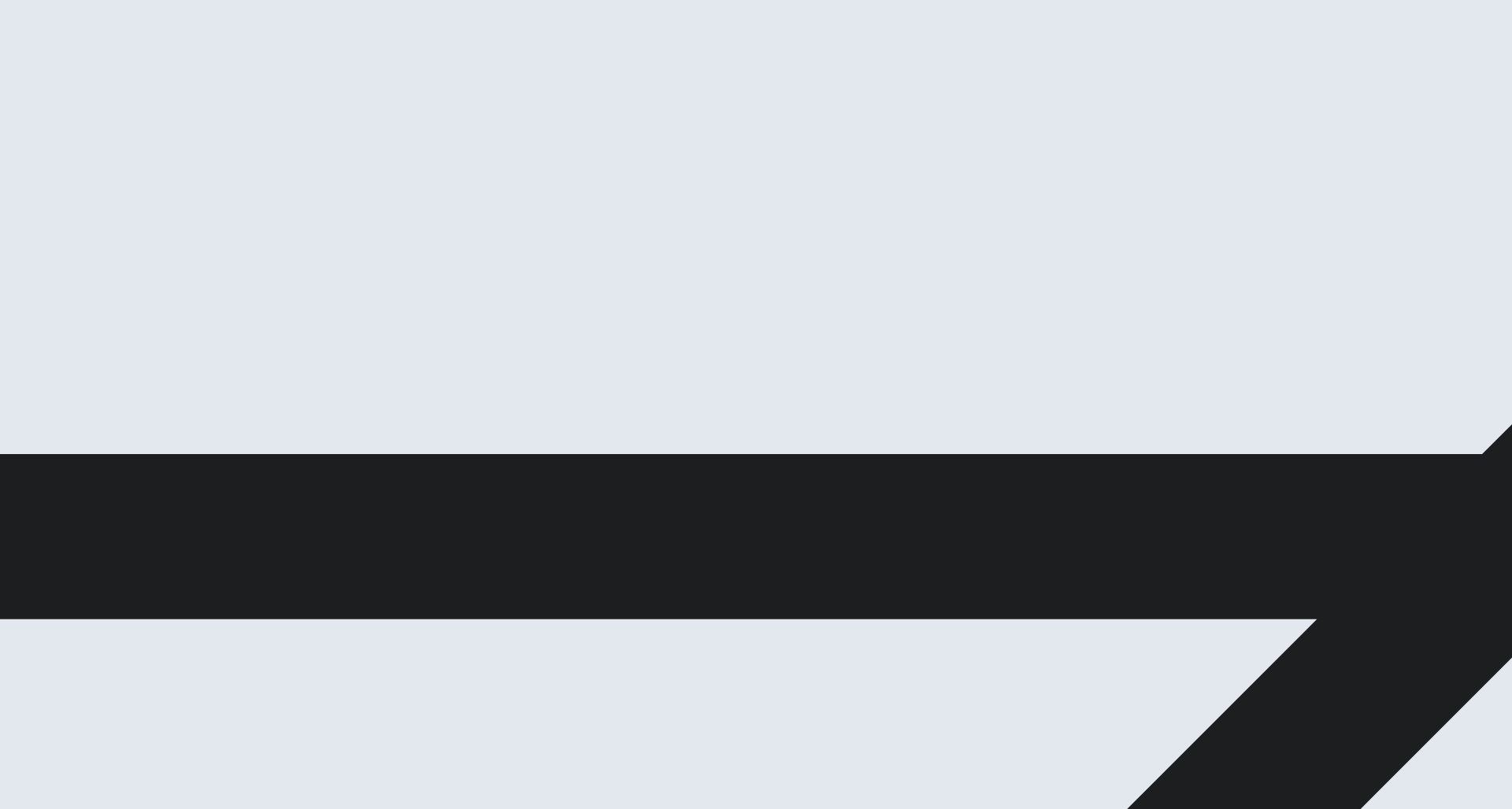
click at [62, 93] on button "Next" at bounding box center [50, 112] width 25 height 39
click at [30, 295] on span "watch" at bounding box center [16, 301] width 28 height 11
click at [89, 93] on button "Next" at bounding box center [76, 112] width 25 height 39
click at [180, 307] on span "a general agreement" at bounding box center [131, 301] width 97 height 11
click at [89, 93] on button "Next" at bounding box center [76, 112] width 25 height 39
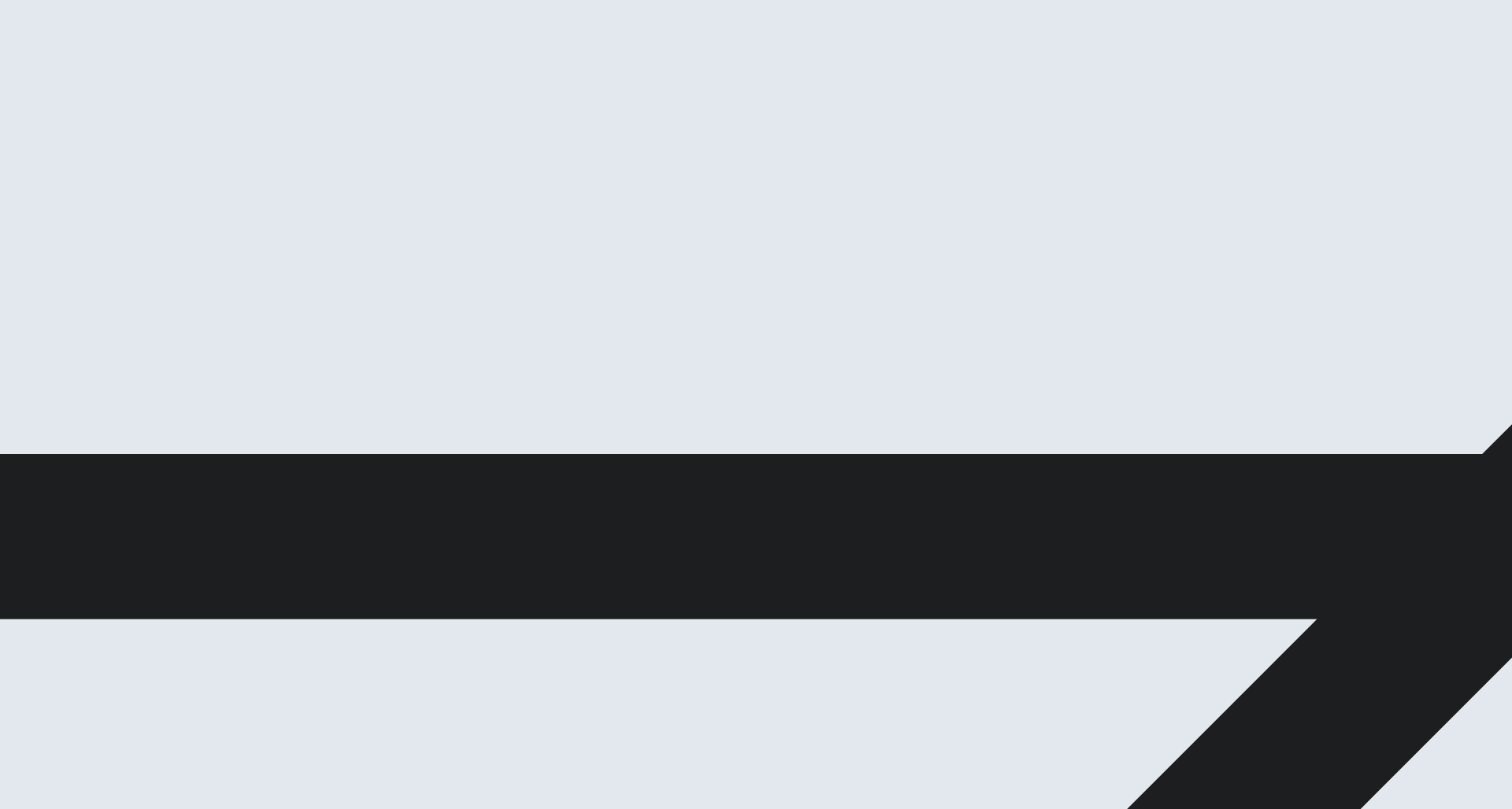
click at [71, 302] on span "restricted" at bounding box center [50, 301] width 43 height 11
click at [89, 93] on button "Next" at bounding box center [76, 112] width 25 height 39
click at [16, 295] on span "are" at bounding box center [9, 301] width 15 height 11
click at [89, 93] on button "Next" at bounding box center [76, 112] width 25 height 39
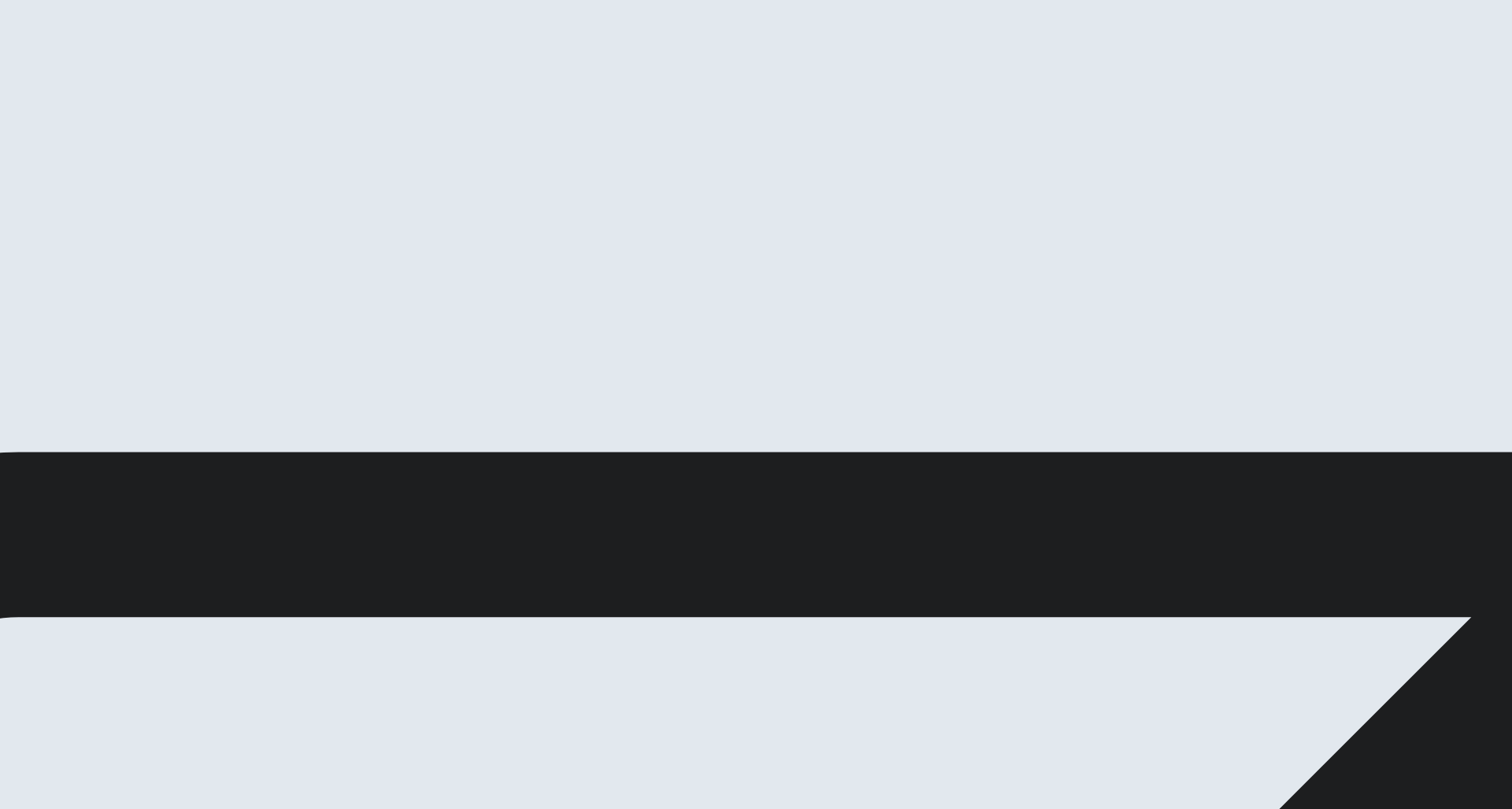
click at [45, 81] on button "Continue" at bounding box center [22, 111] width 45 height 59
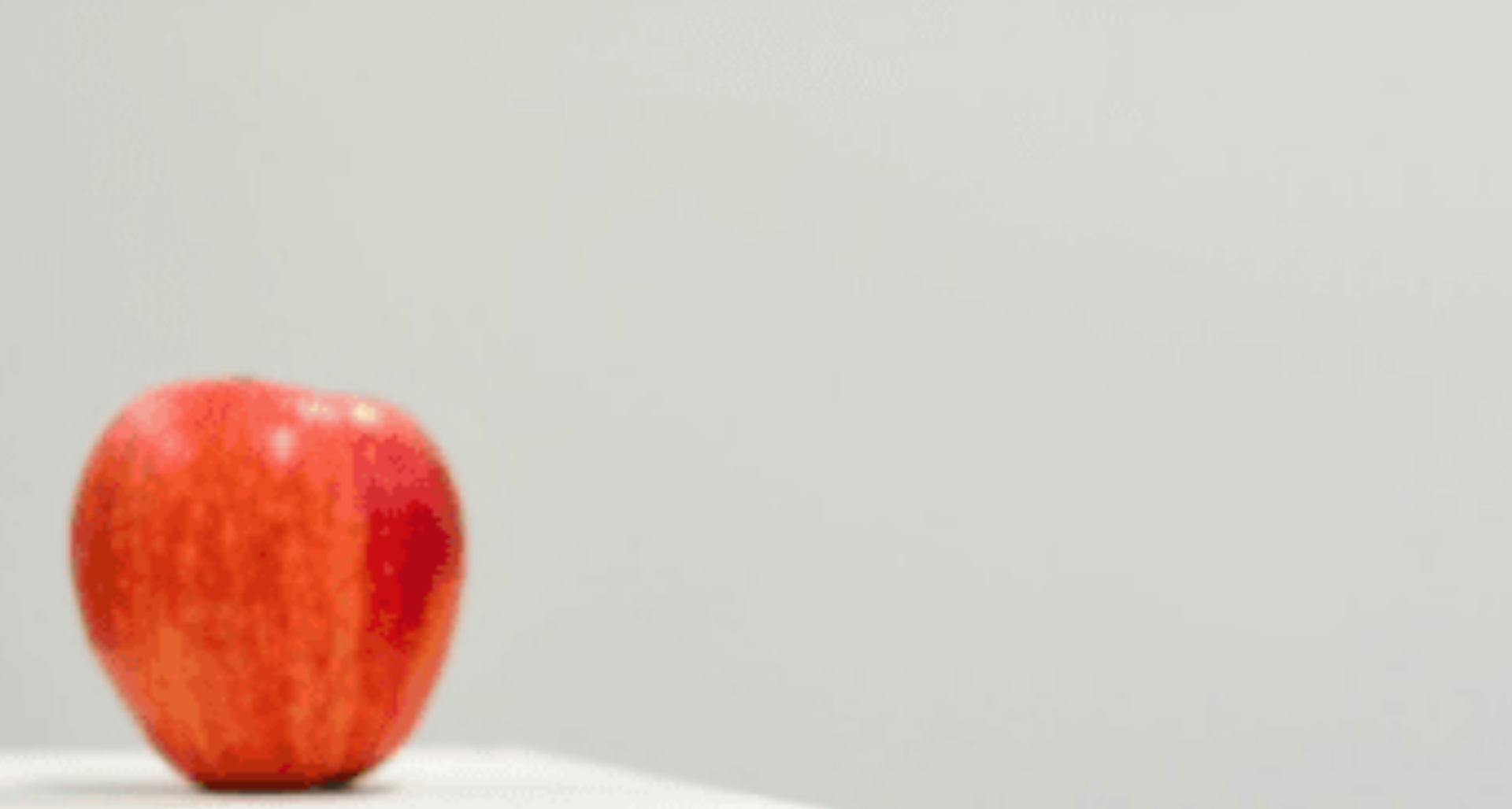
scroll to position [18, 0]
click at [168, 311] on div "C" at bounding box center [153, 305] width 30 height 11
click at [51, 366] on div "A" at bounding box center [26, 371] width 49 height 11
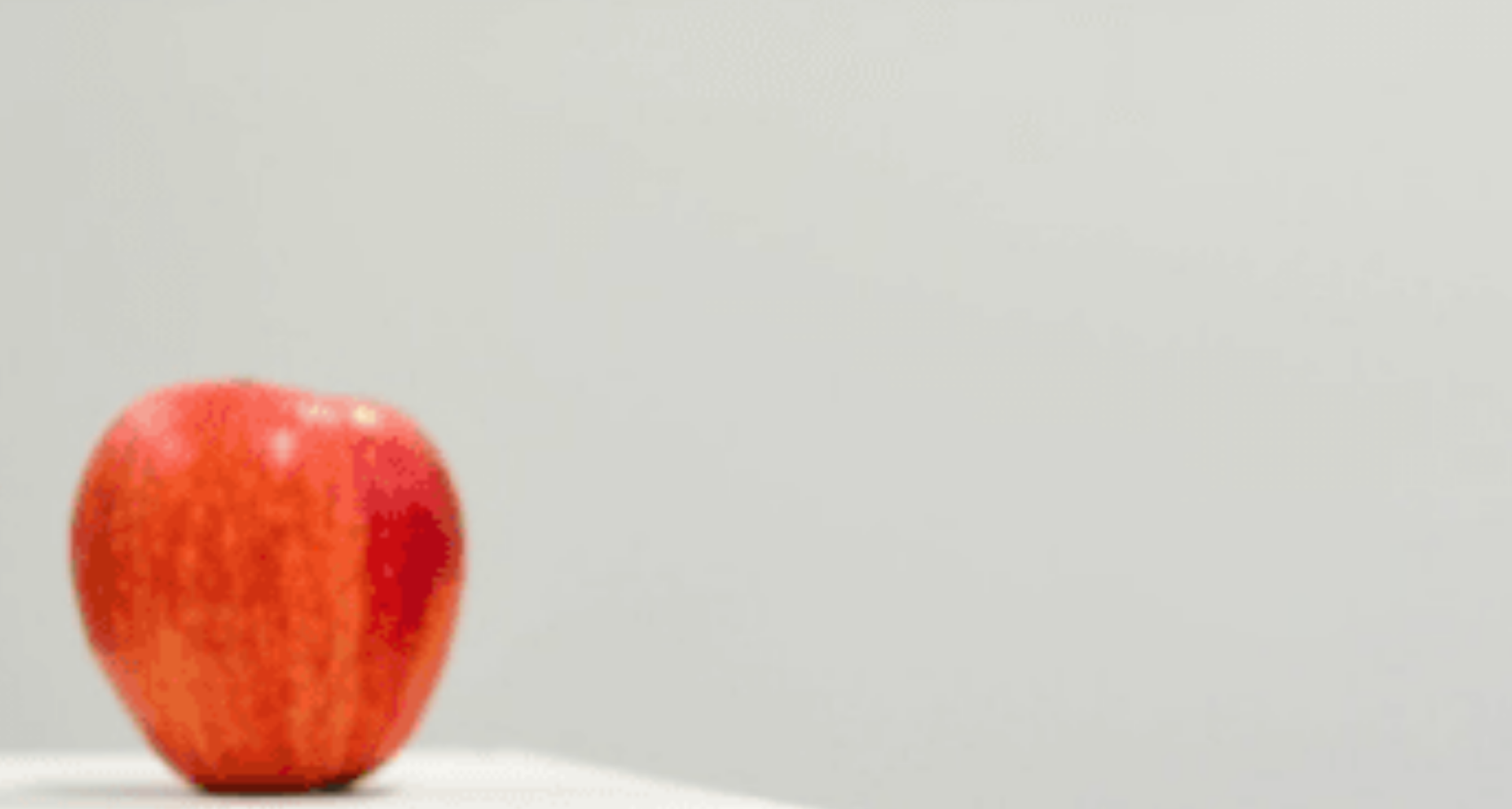
click at [329, 443] on span "Going back to school" at bounding box center [280, 449] width 98 height 11
click at [316, 509] on span "Helping kids with homework and activities" at bounding box center [219, 515] width 194 height 11
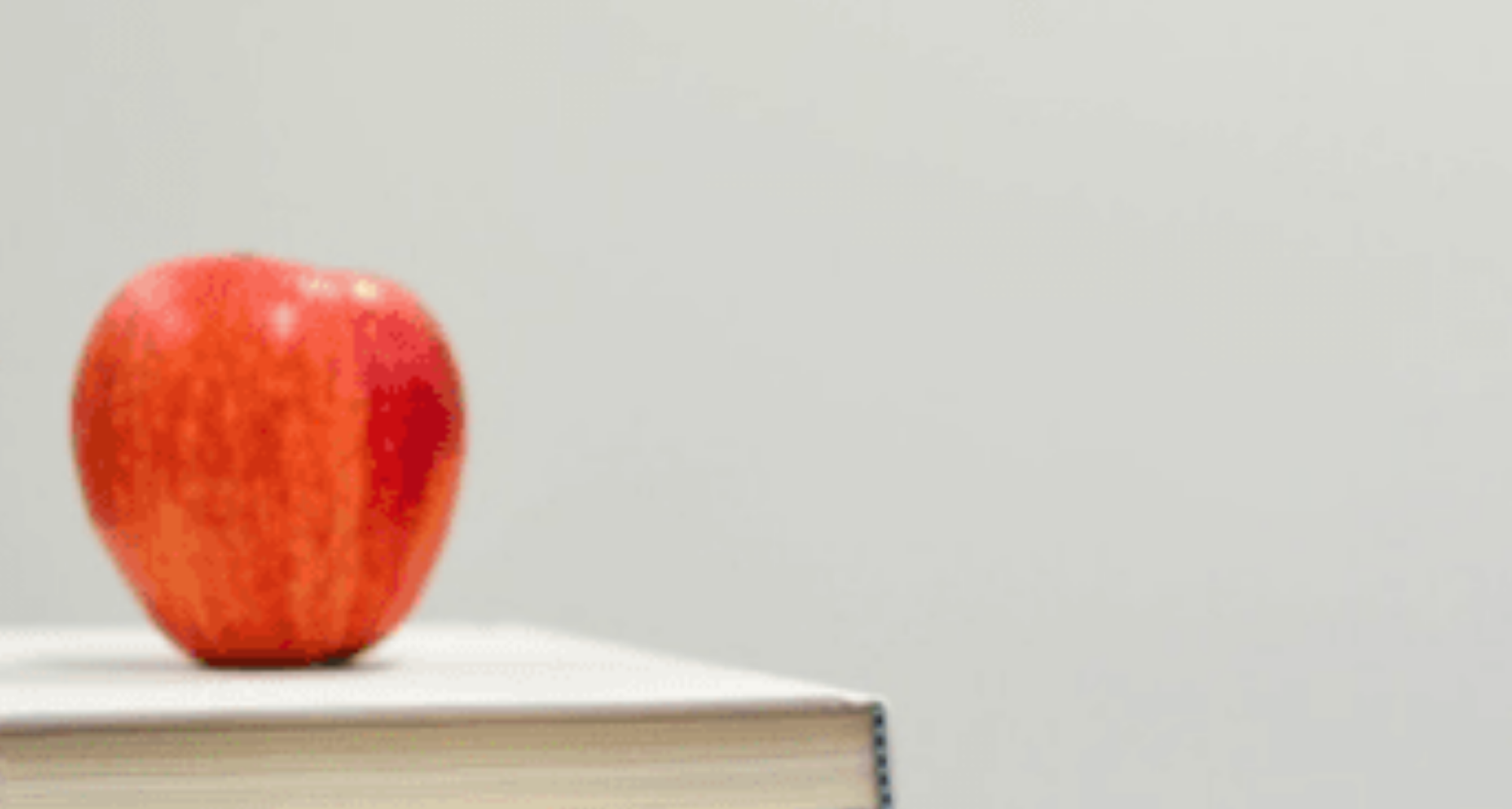
click at [202, 575] on span "At the [GEOGRAPHIC_DATA]" at bounding box center [132, 581] width 139 height 11
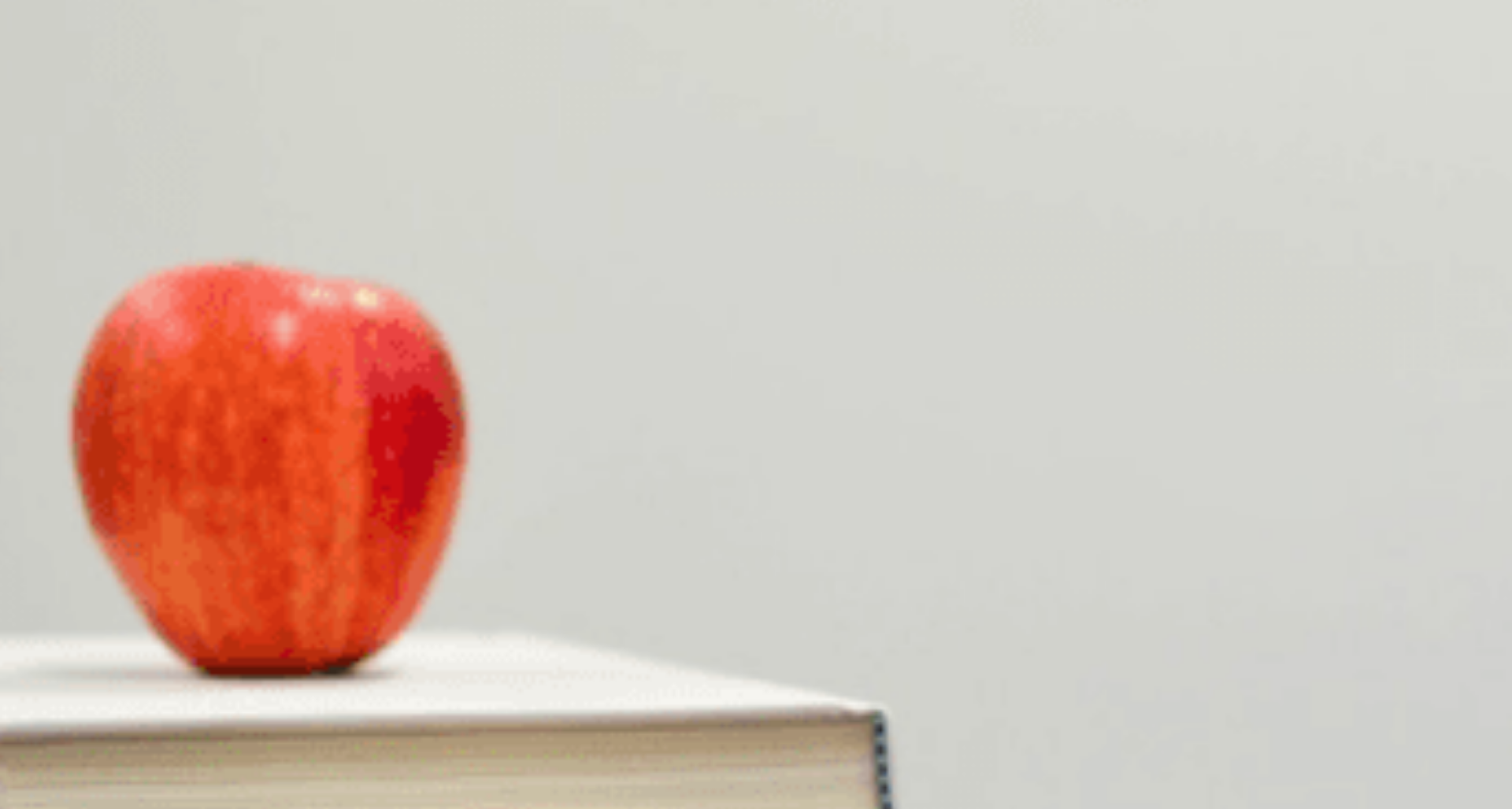
scroll to position [0, 0]
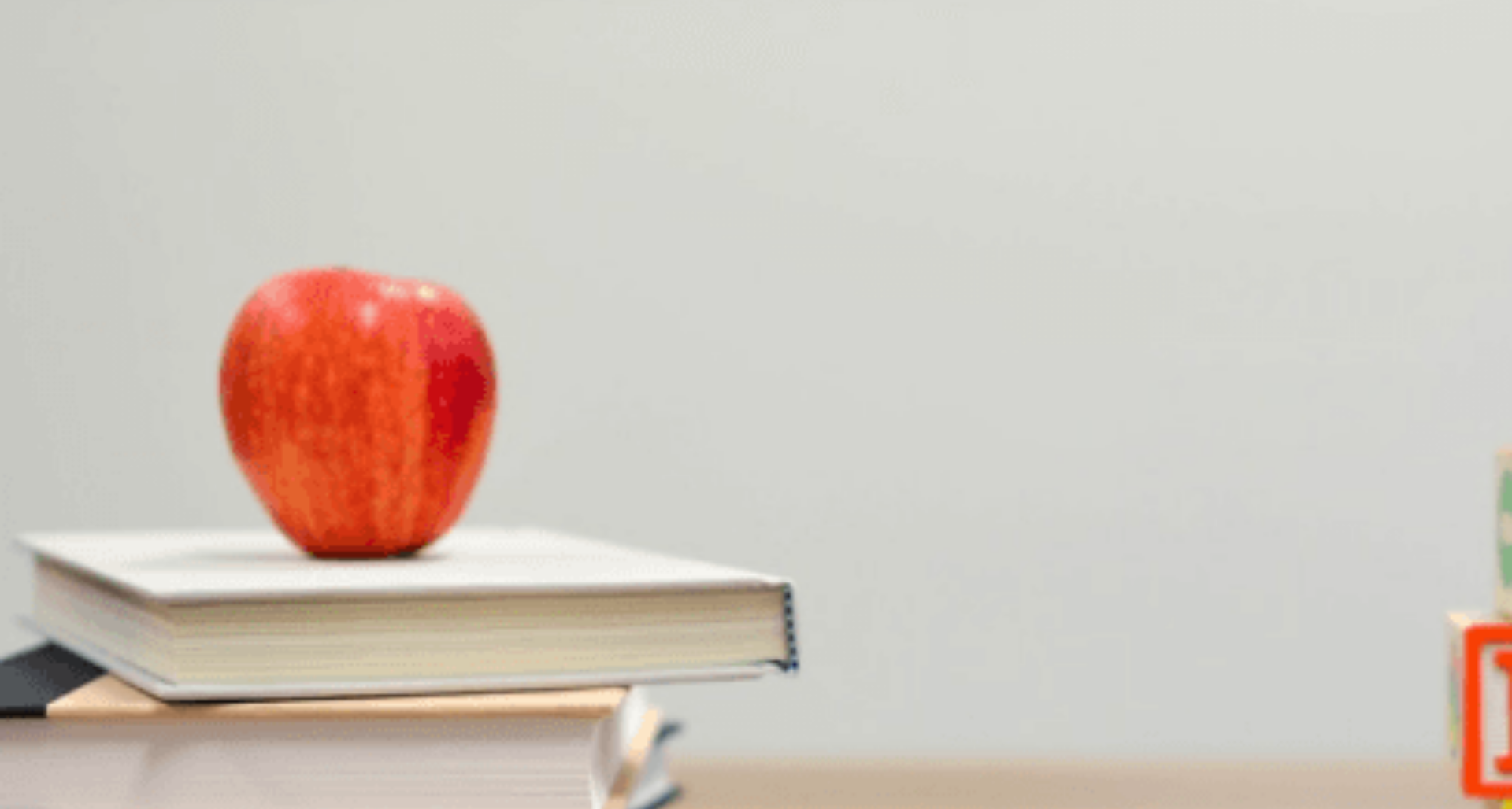
click at [45, 81] on button "Continue" at bounding box center [22, 111] width 45 height 59
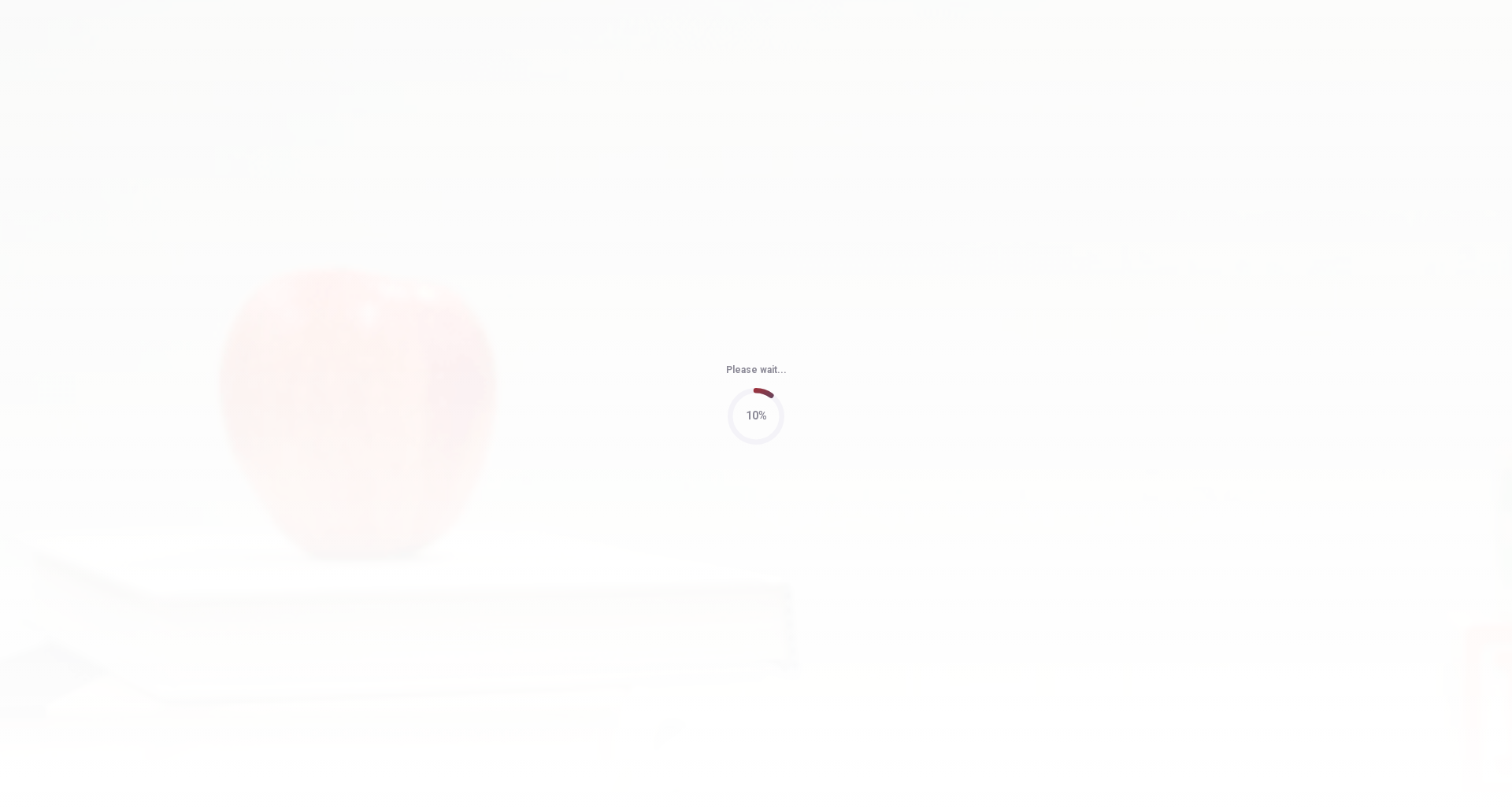
type input "94"
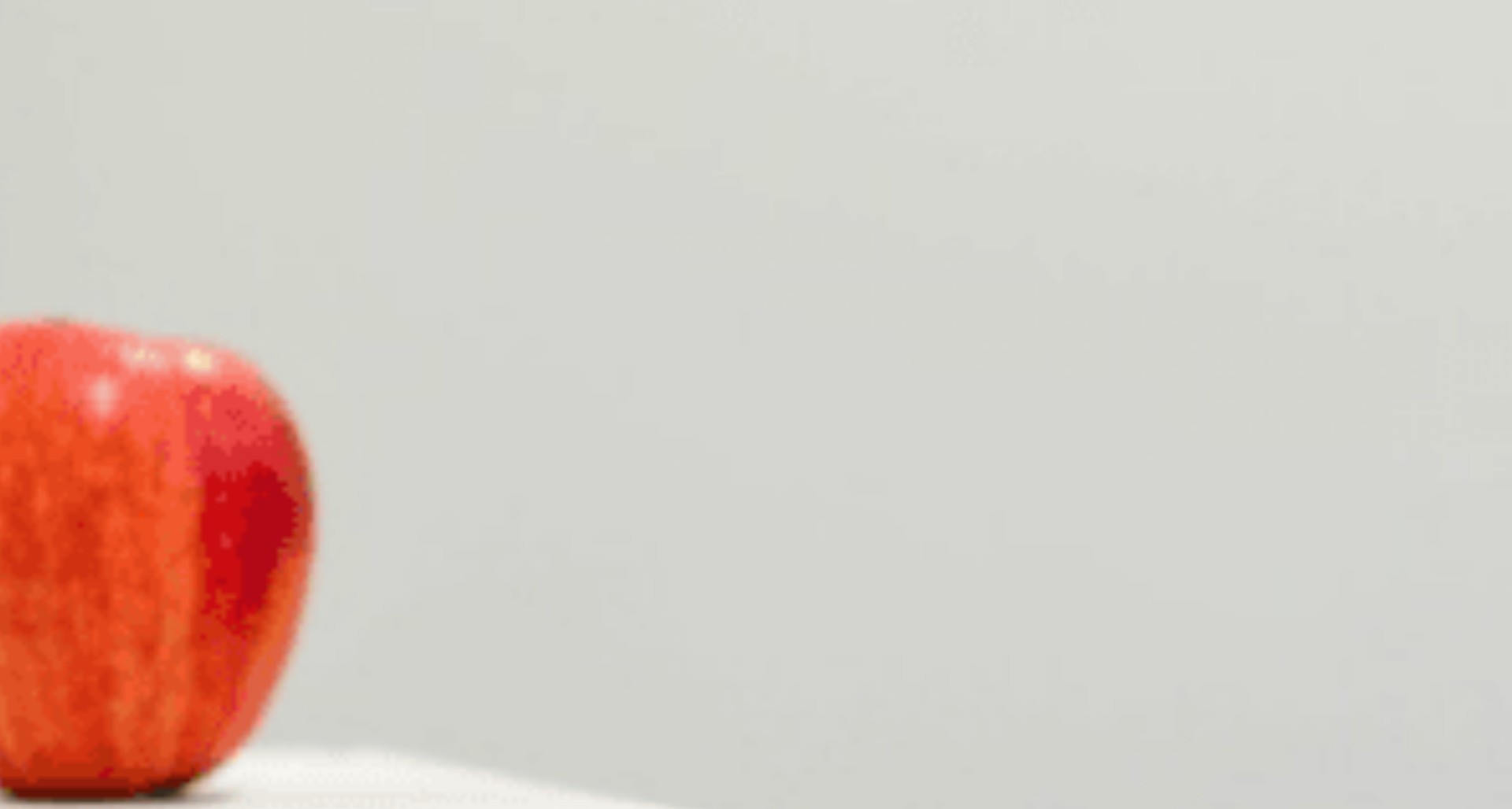
click at [71, 311] on span "[DATE]" at bounding box center [54, 316] width 33 height 11
drag, startPoint x: 412, startPoint y: 46, endPoint x: 418, endPoint y: 59, distance: 14.3
click at [306, 366] on div "B" at bounding box center [198, 371] width 214 height 11
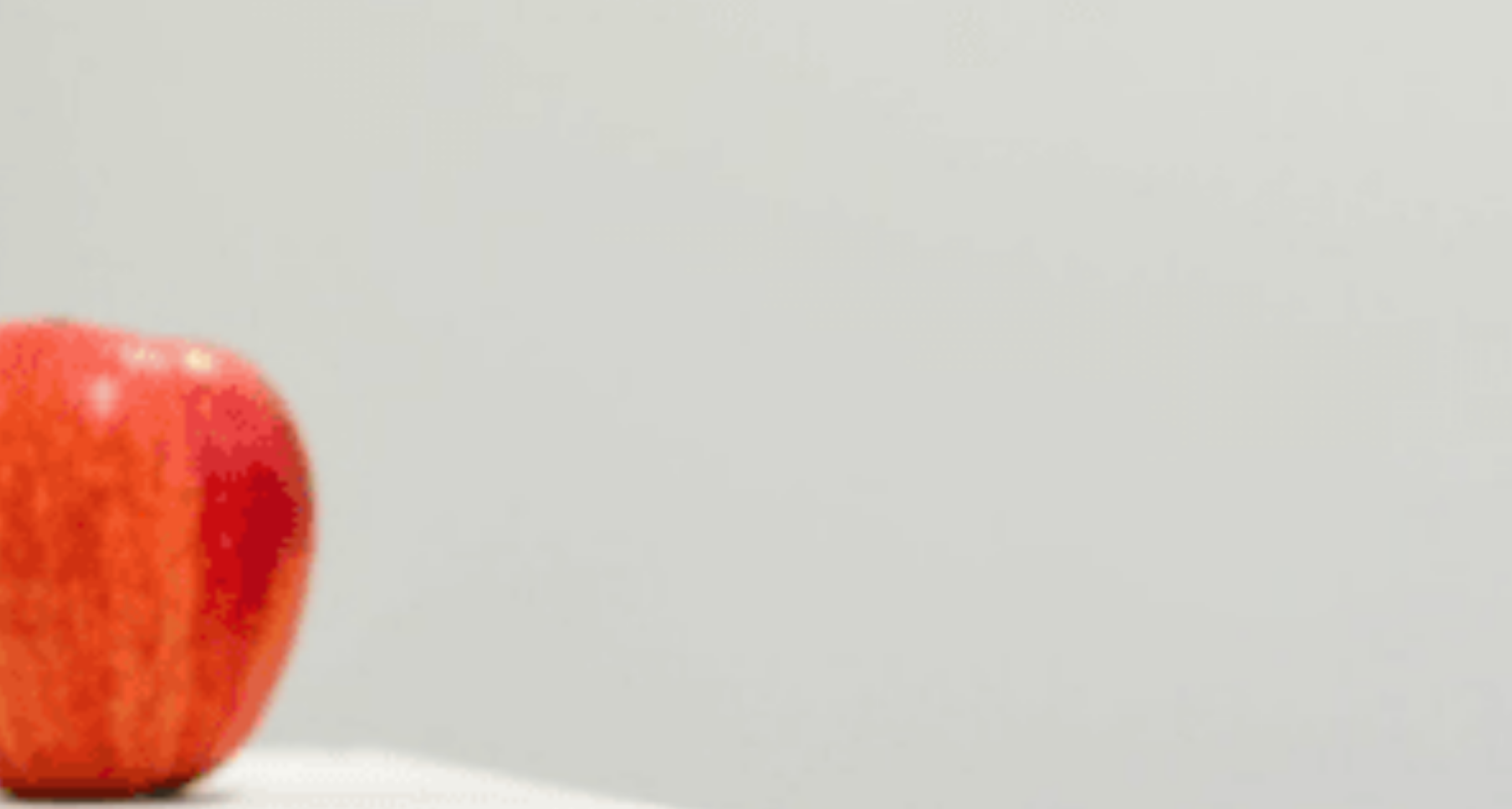
drag, startPoint x: 514, startPoint y: 188, endPoint x: 524, endPoint y: 202, distance: 17.2
click at [82, 443] on span "Writing the report" at bounding box center [42, 449] width 80 height 11
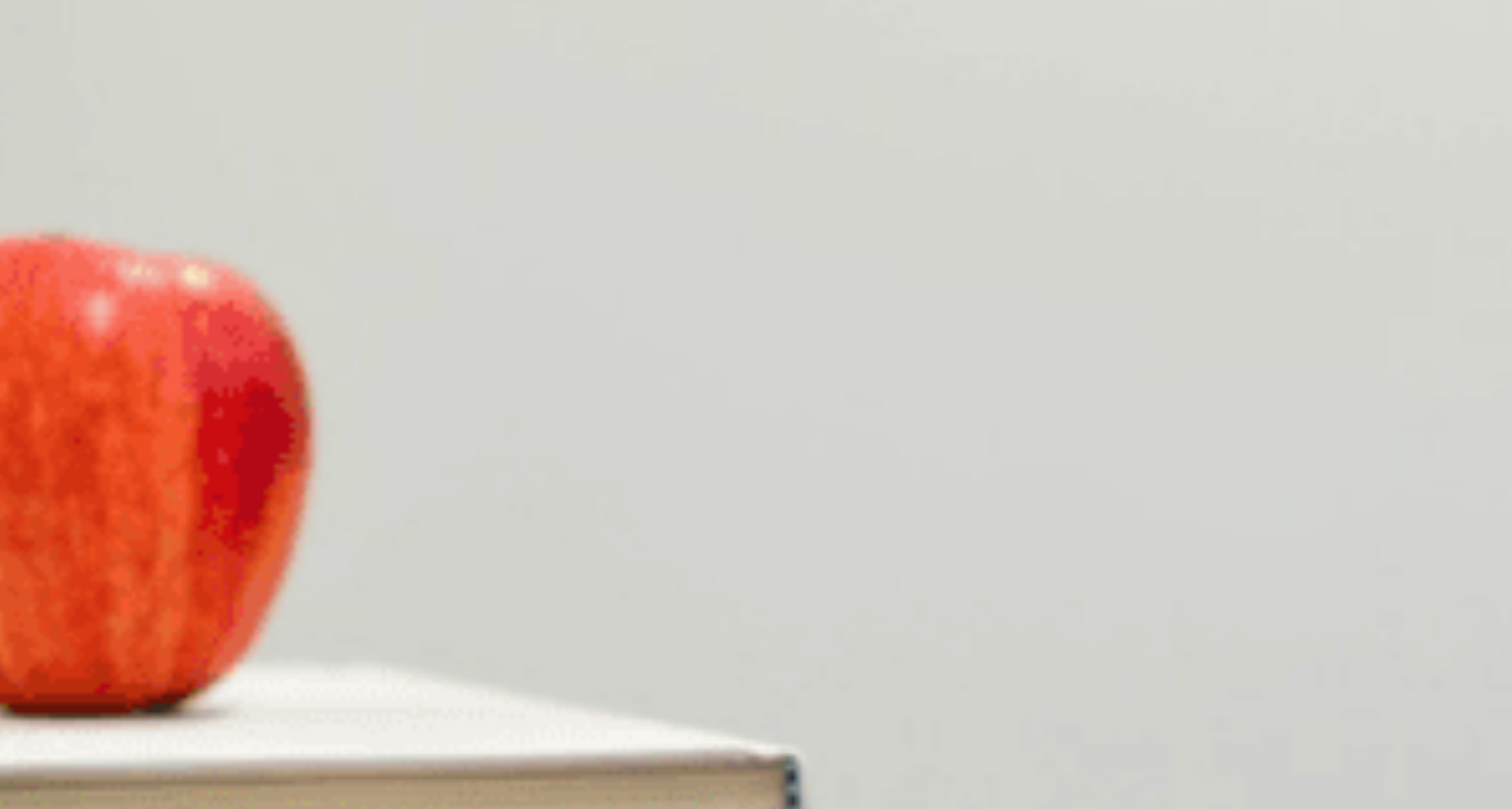
scroll to position [1216, 0]
click at [127, 509] on span "He has outlined his section" at bounding box center [64, 515] width 125 height 11
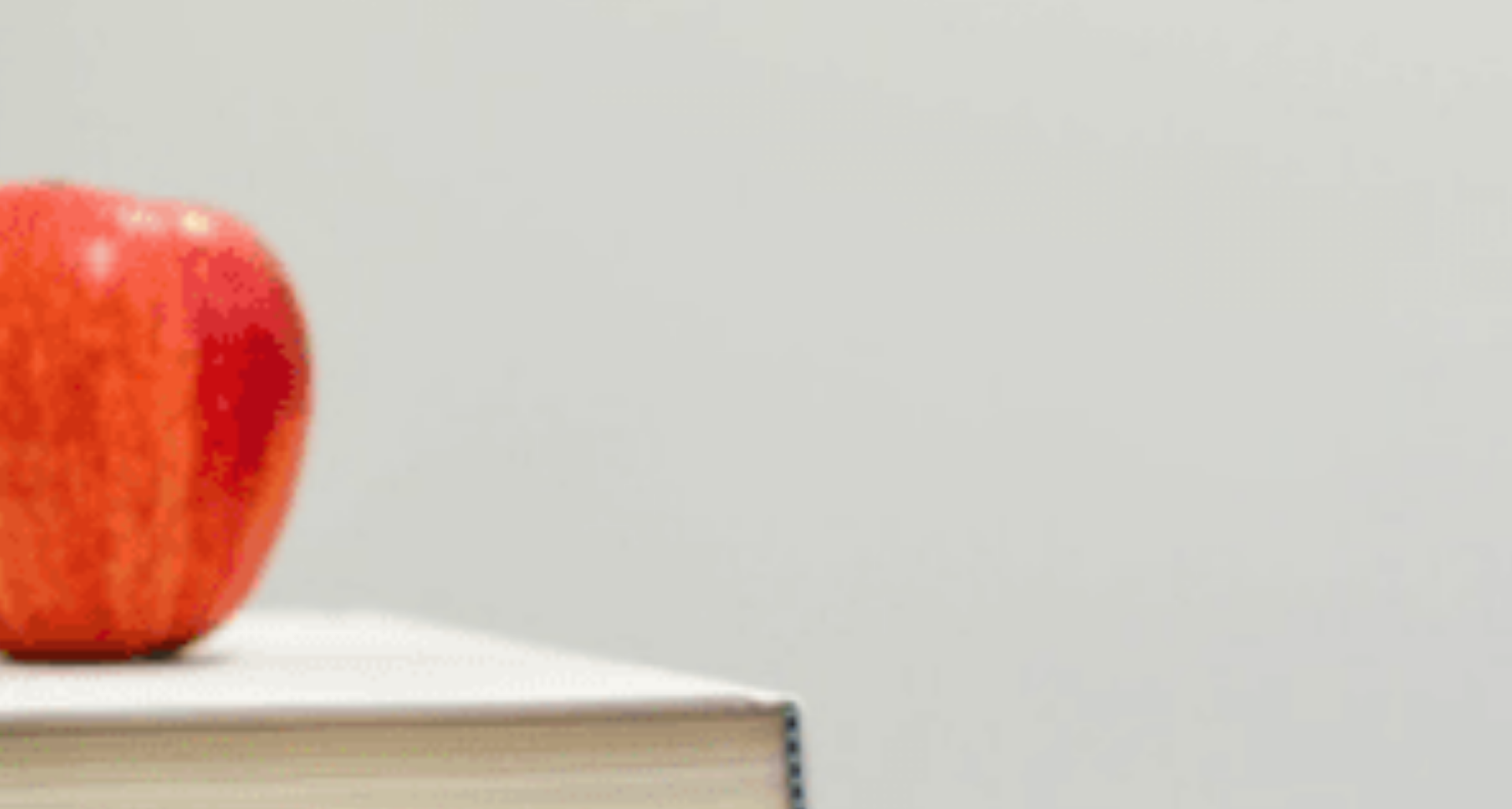
click at [346, 575] on span "The presentation slides" at bounding box center [291, 581] width 109 height 11
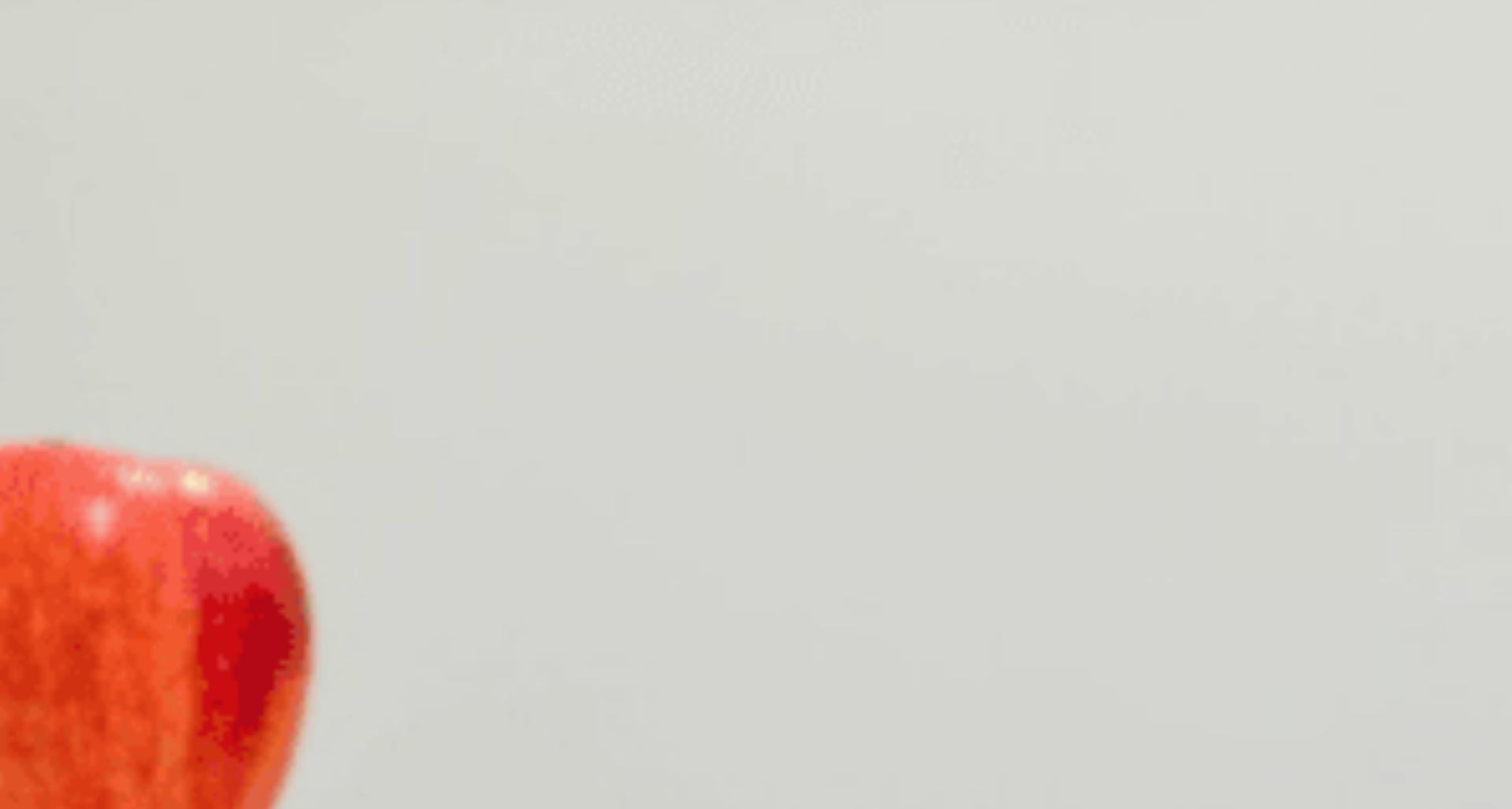
scroll to position [0, 0]
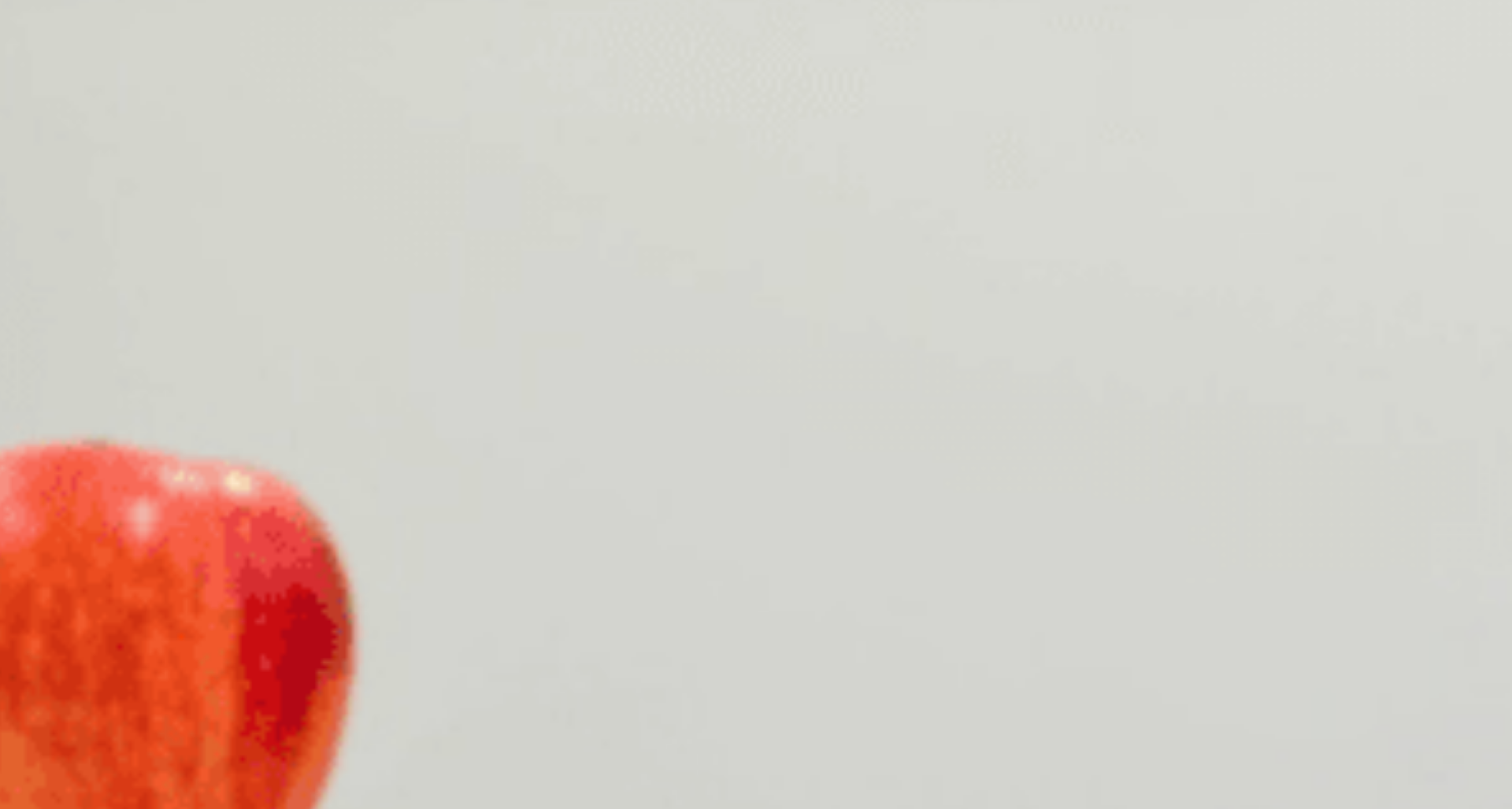
click at [45, 81] on button "Continue" at bounding box center [22, 111] width 45 height 59
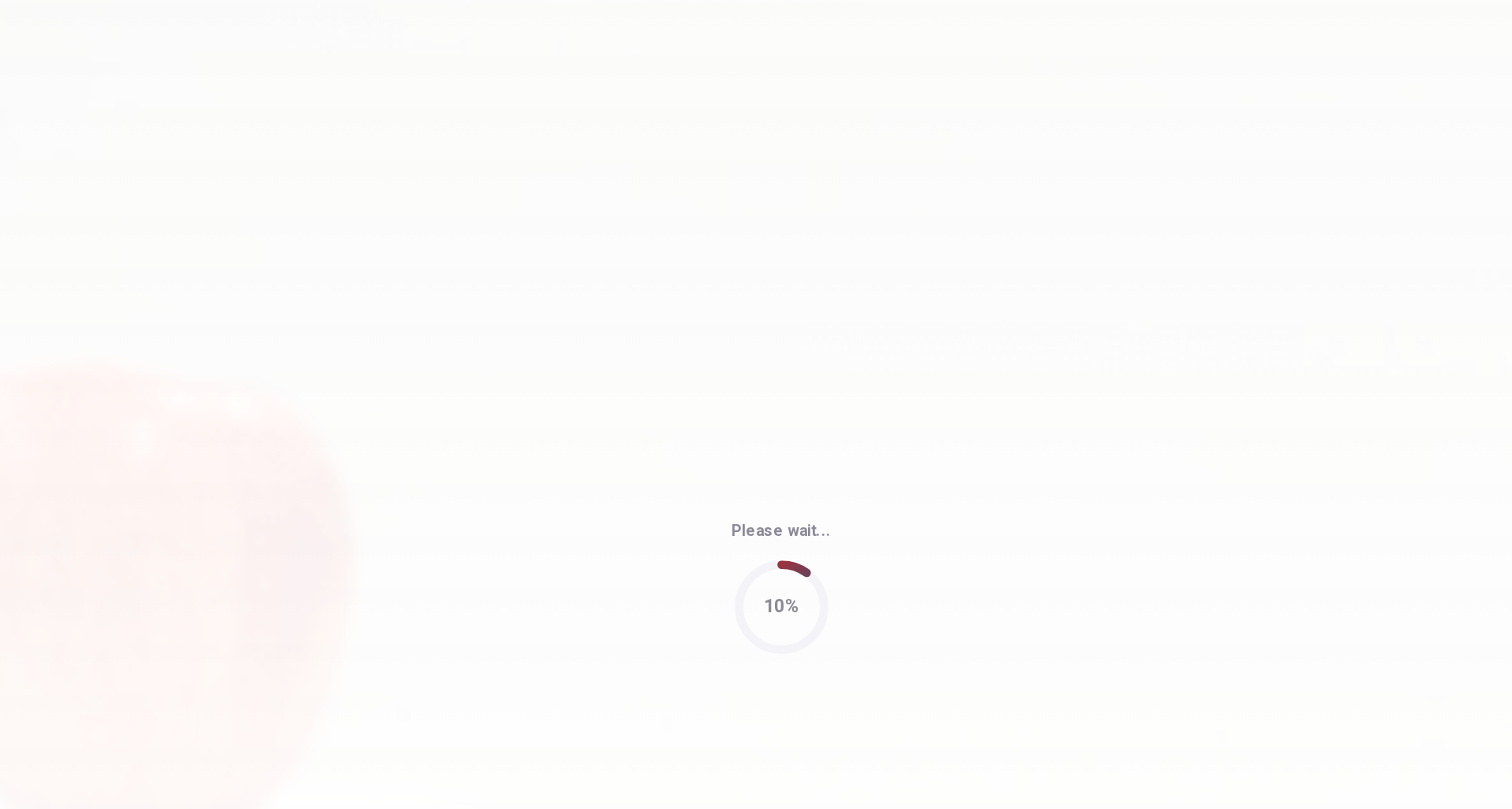
type input "72"
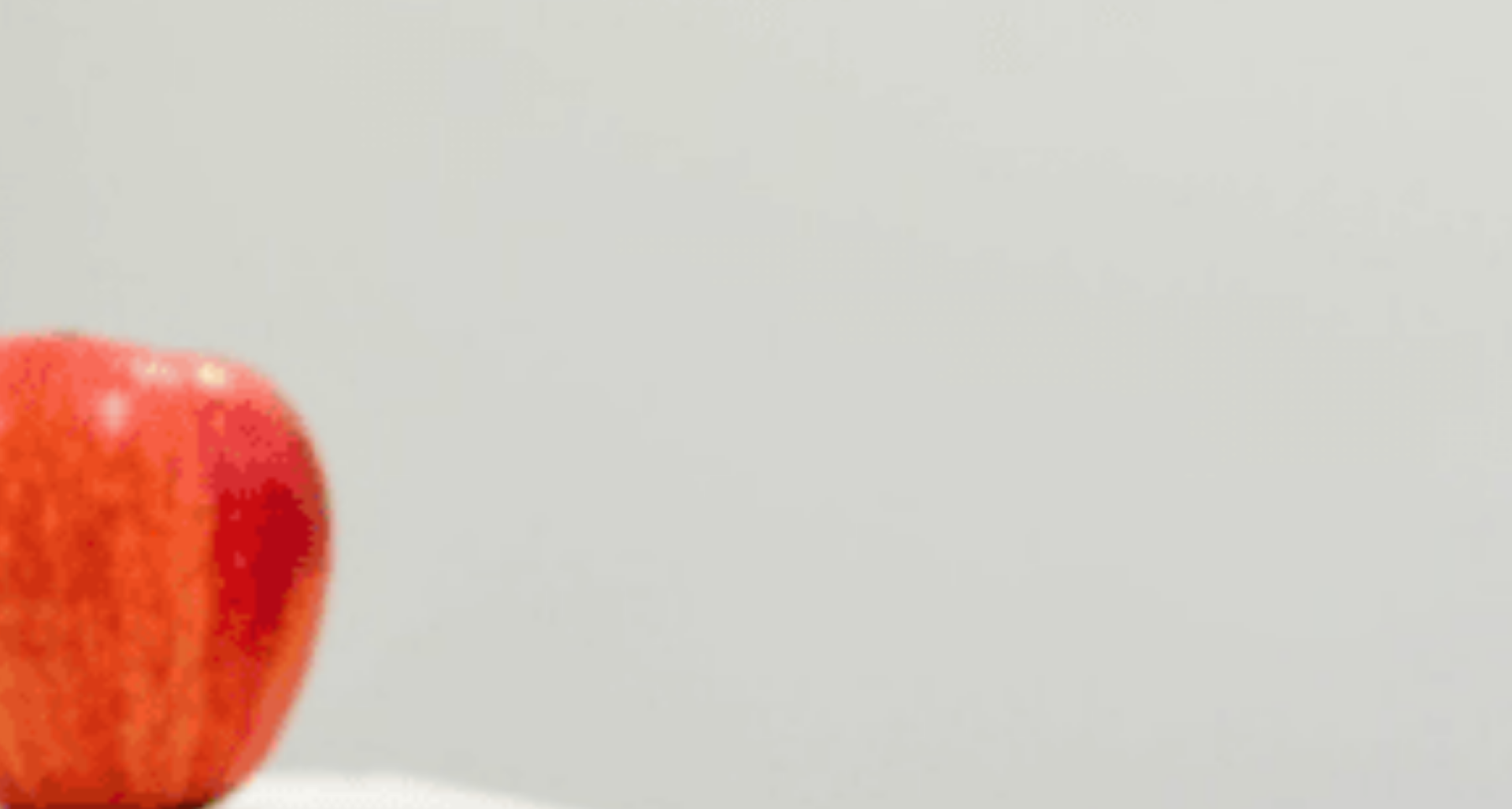
scroll to position [819, 0]
click at [467, 443] on span "Snorkeling at a marine sanctuary" at bounding box center [389, 449] width 153 height 11
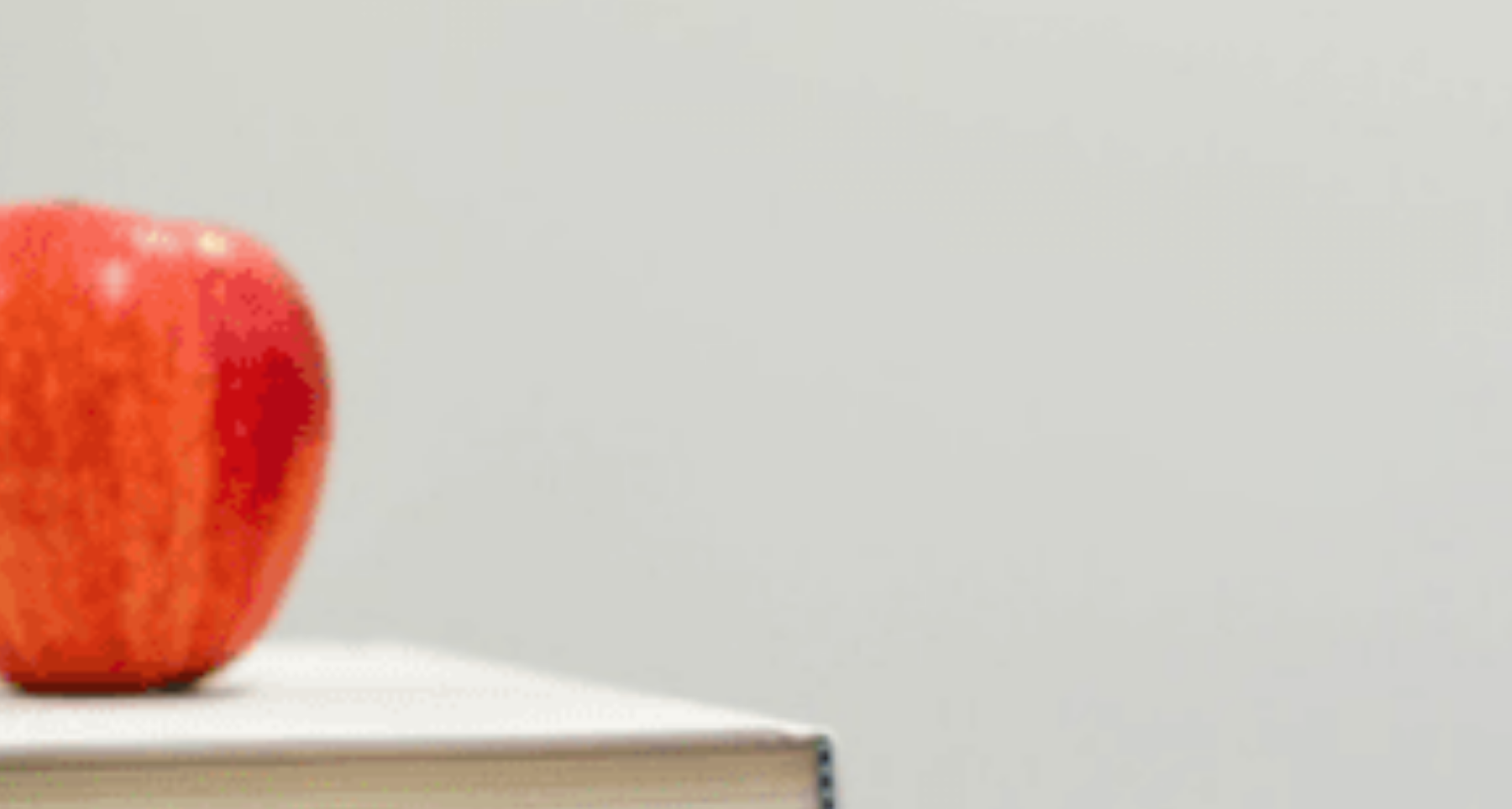
click at [347, 575] on span "He’s waiting for ticket prices to drop" at bounding box center [265, 581] width 166 height 11
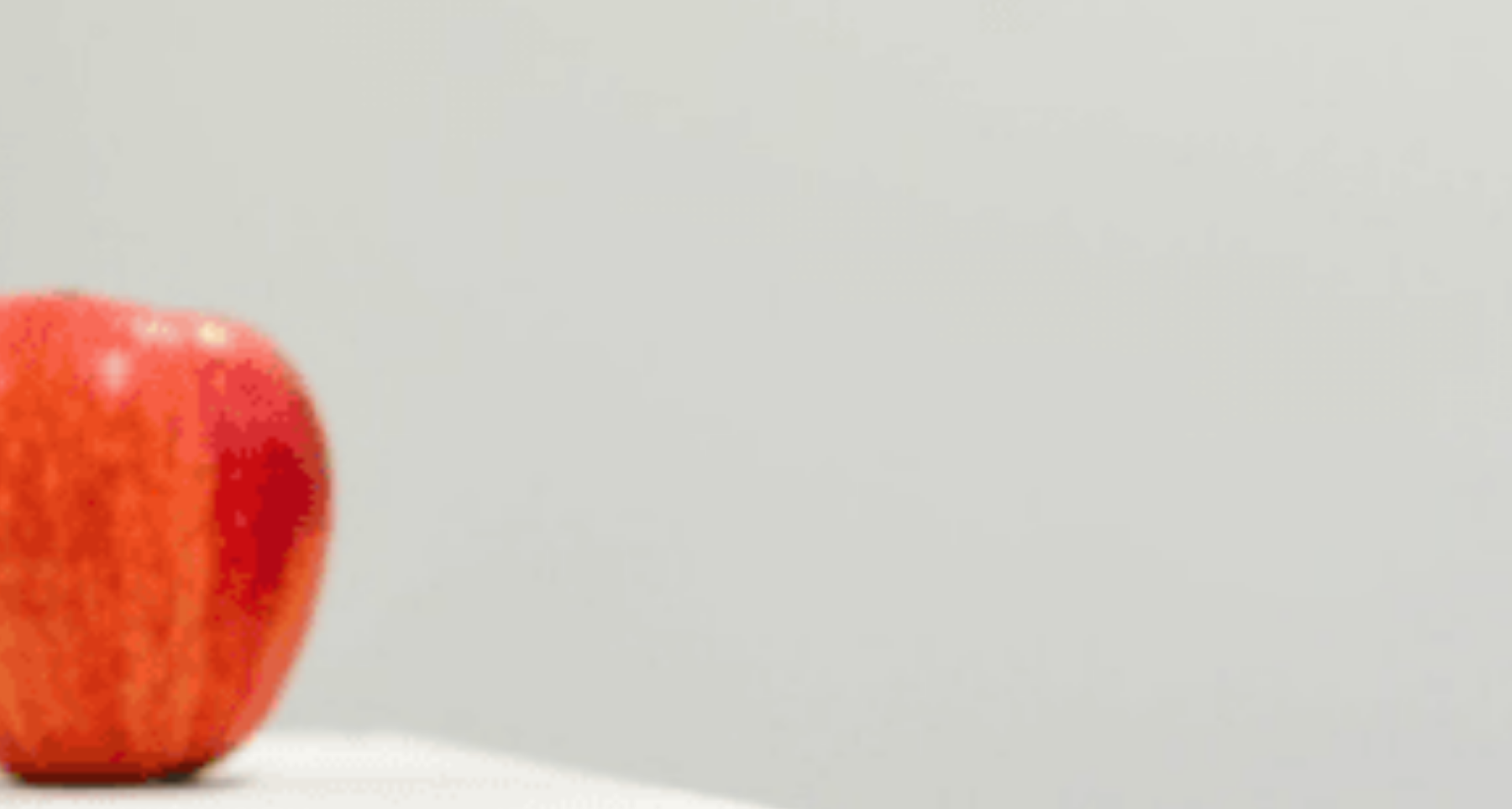
scroll to position [1096, 0]
click at [391, 509] on span "Yoga and paddleboarding" at bounding box center [331, 515] width 119 height 11
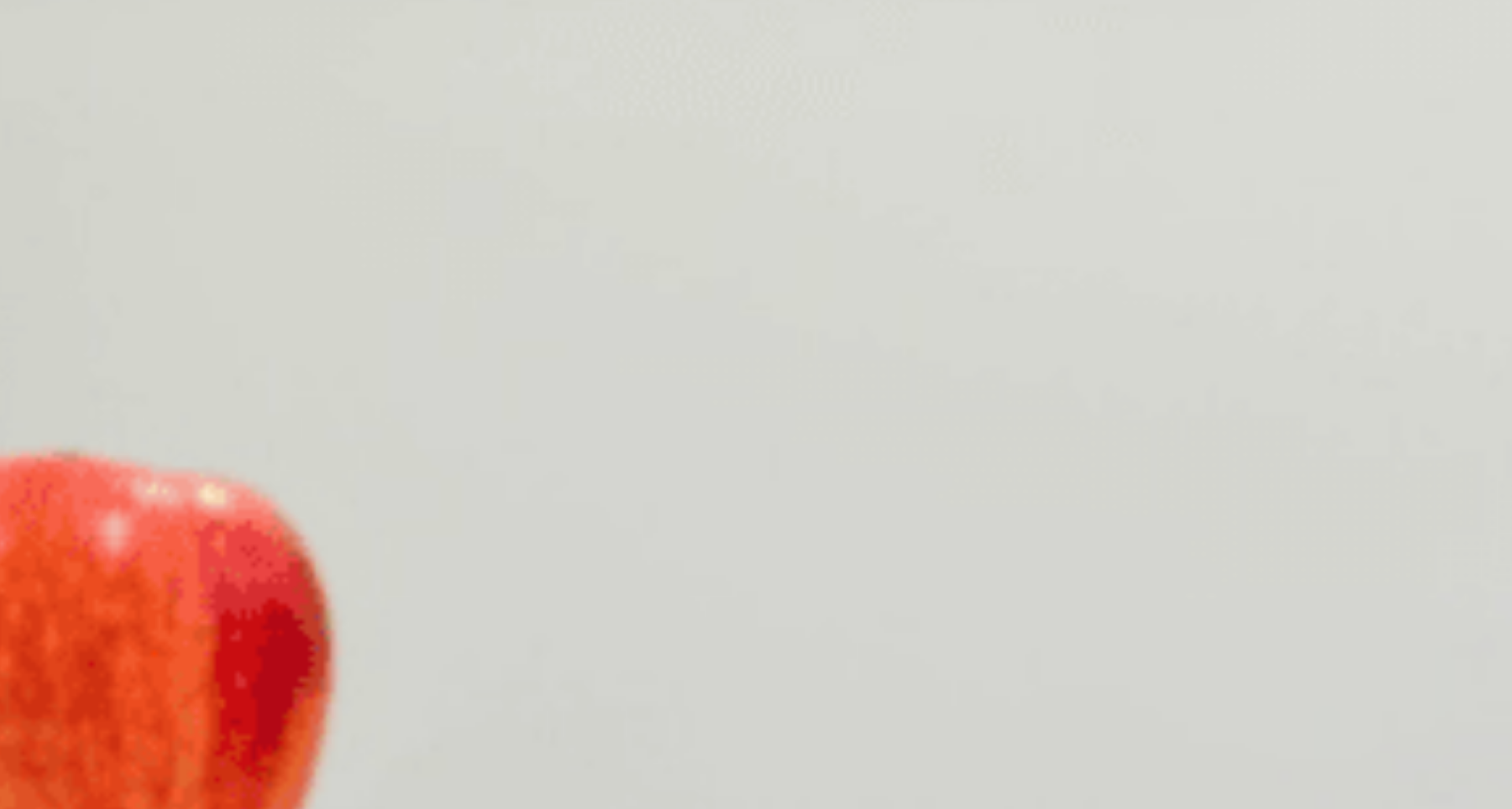
scroll to position [458, 0]
click at [63, 377] on span "Call the hotel" at bounding box center [32, 383] width 61 height 11
click at [512, 323] on span "The hotel’s transportation options" at bounding box center [443, 316] width 155 height 11
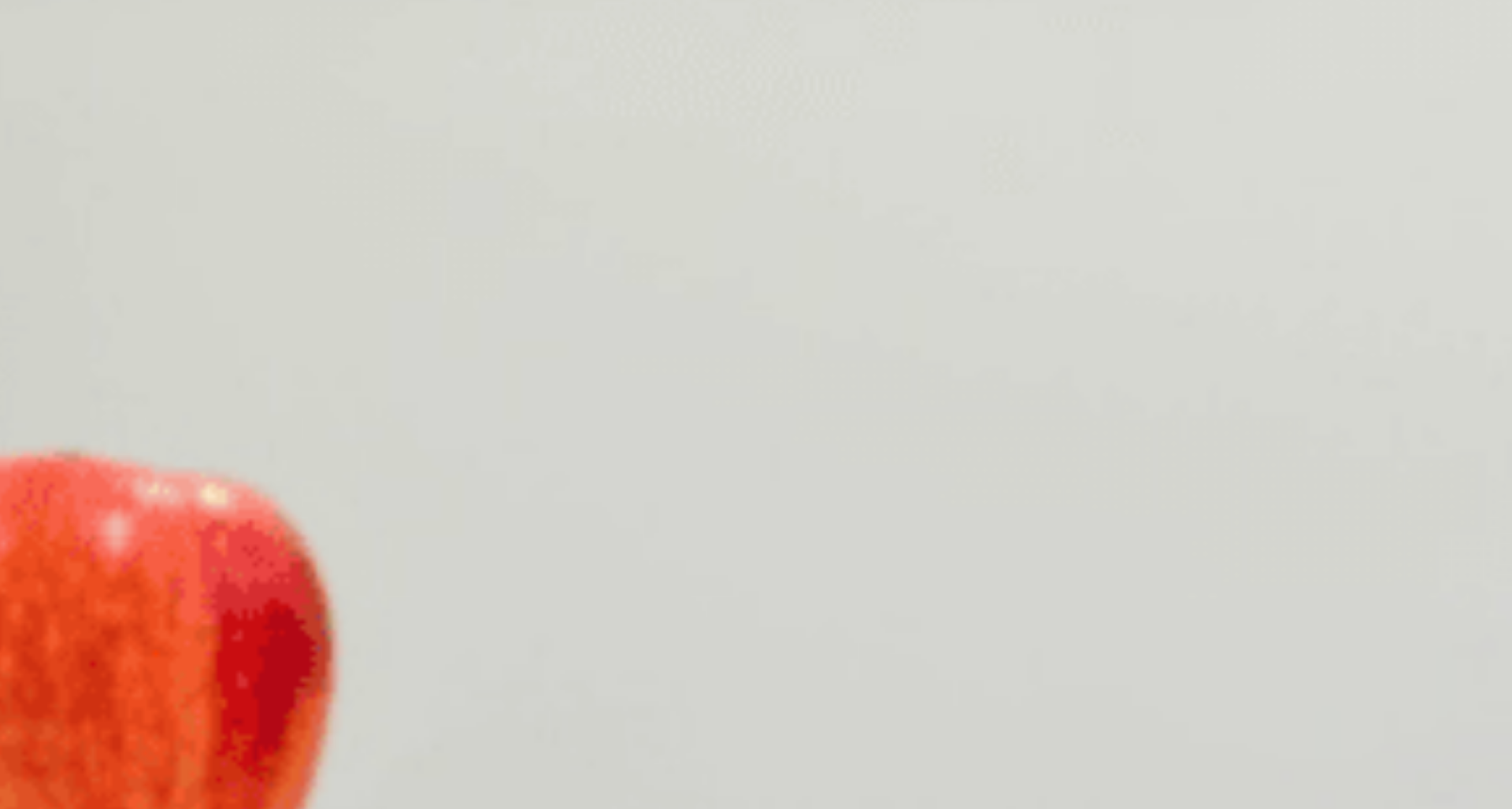
click at [45, 81] on button "Continue" at bounding box center [22, 111] width 45 height 59
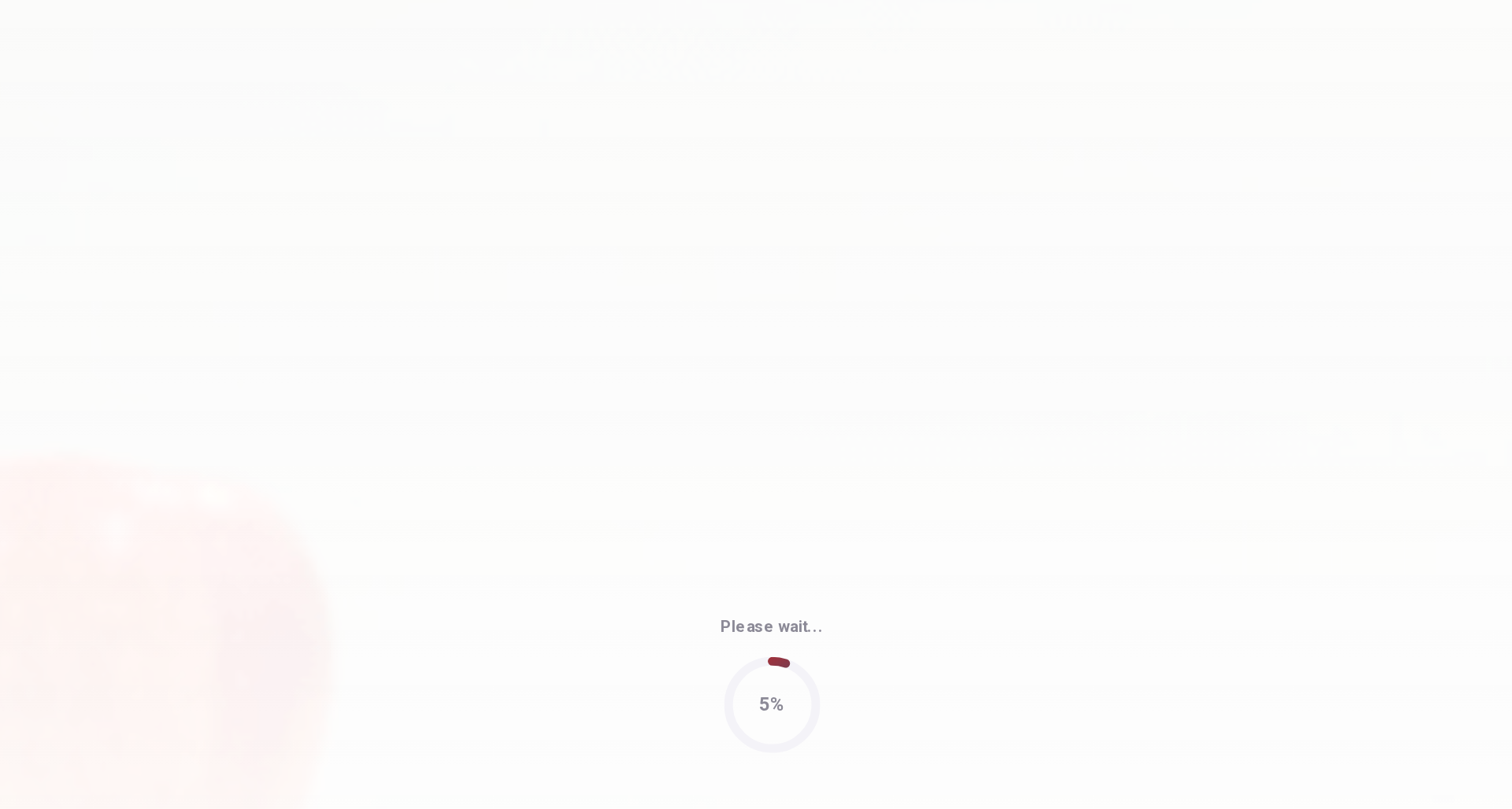
type input "79"
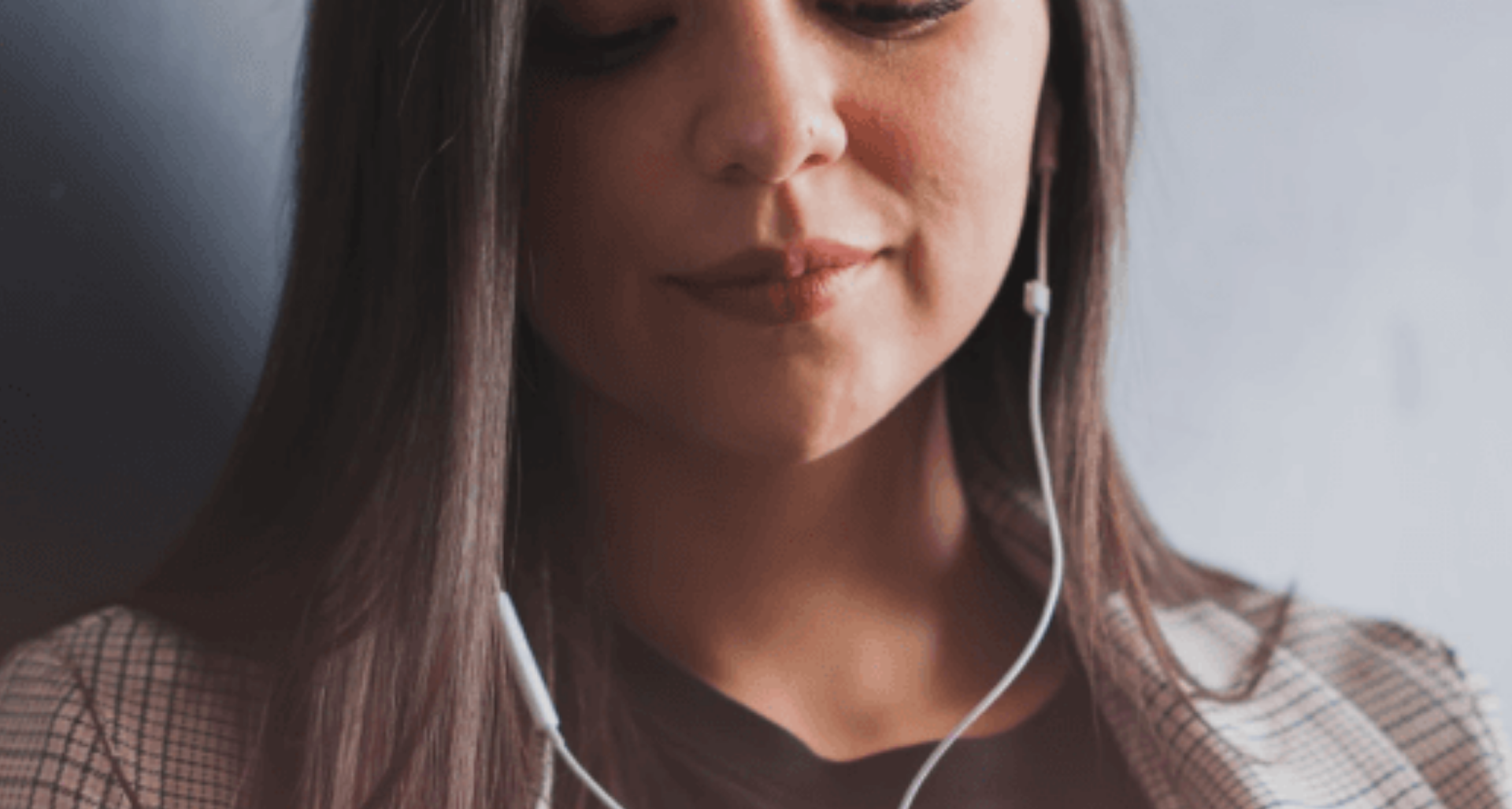
click at [45, 81] on button "Continue" at bounding box center [22, 111] width 45 height 59
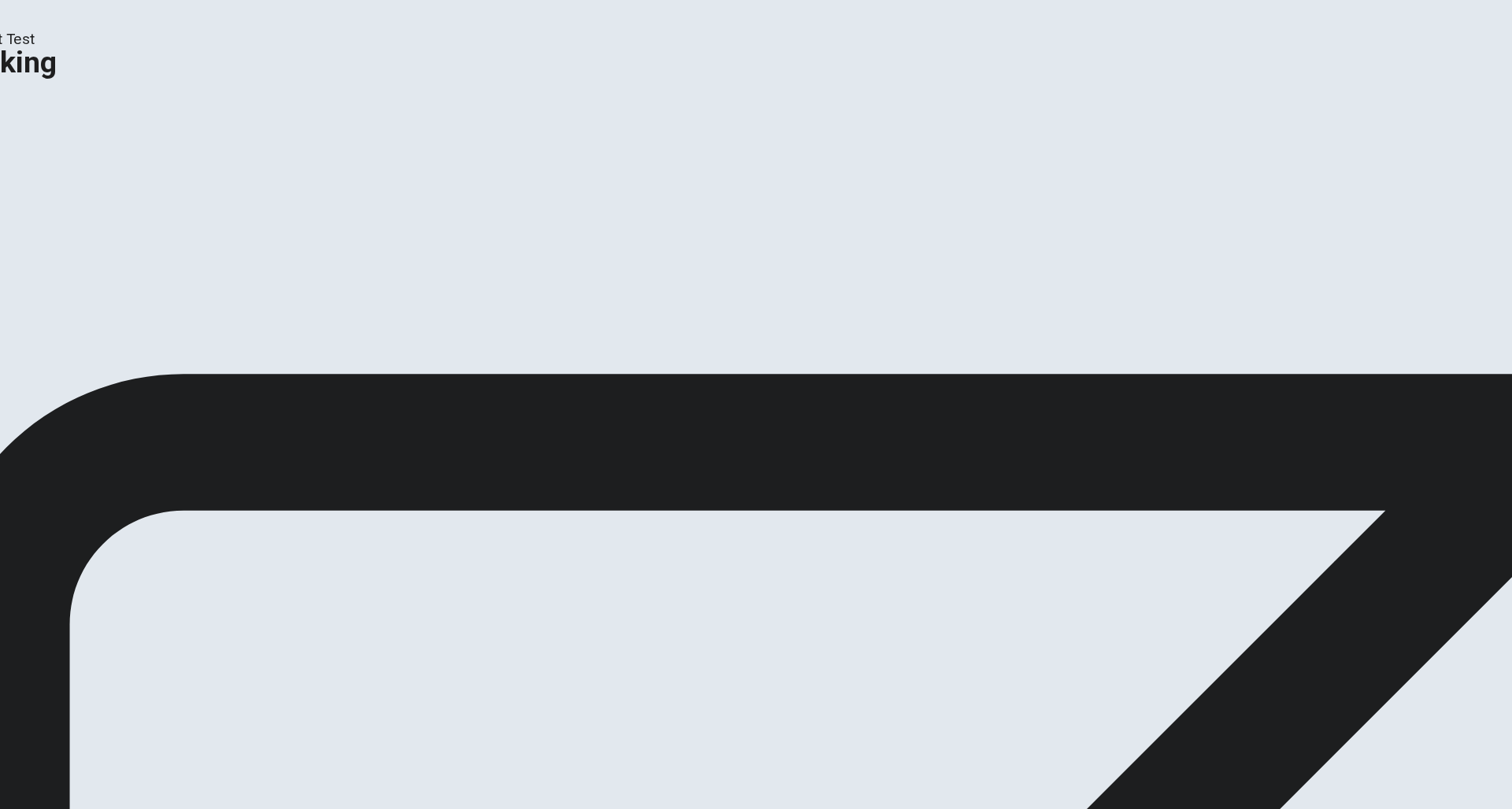
click at [739, 557] on button "Play Audio" at bounding box center [737, 564] width 3 height 15
click at [45, 81] on button "Continue" at bounding box center [22, 111] width 45 height 59
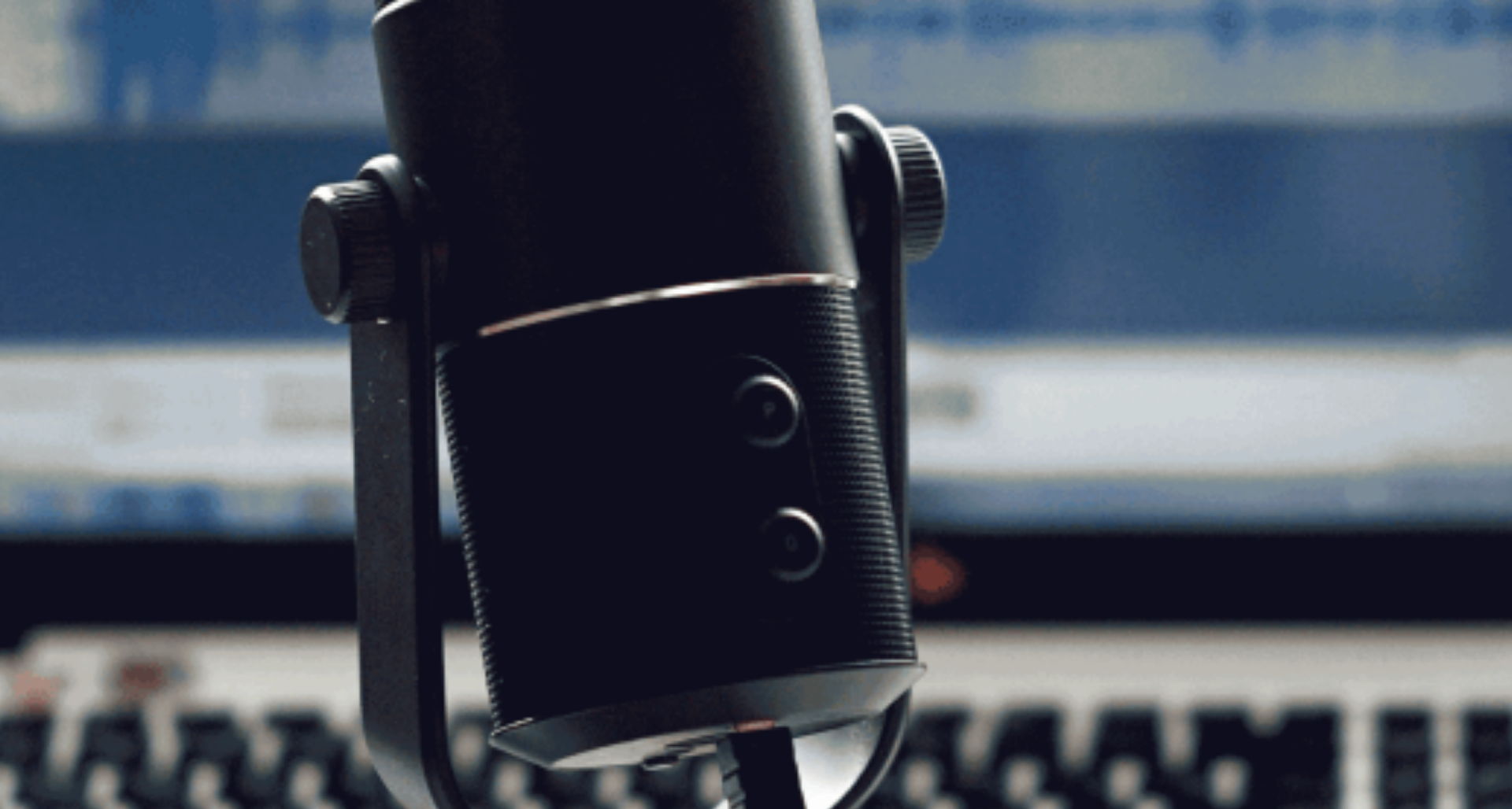
scroll to position [41, 0]
click at [45, 81] on button "Continue" at bounding box center [22, 111] width 45 height 59
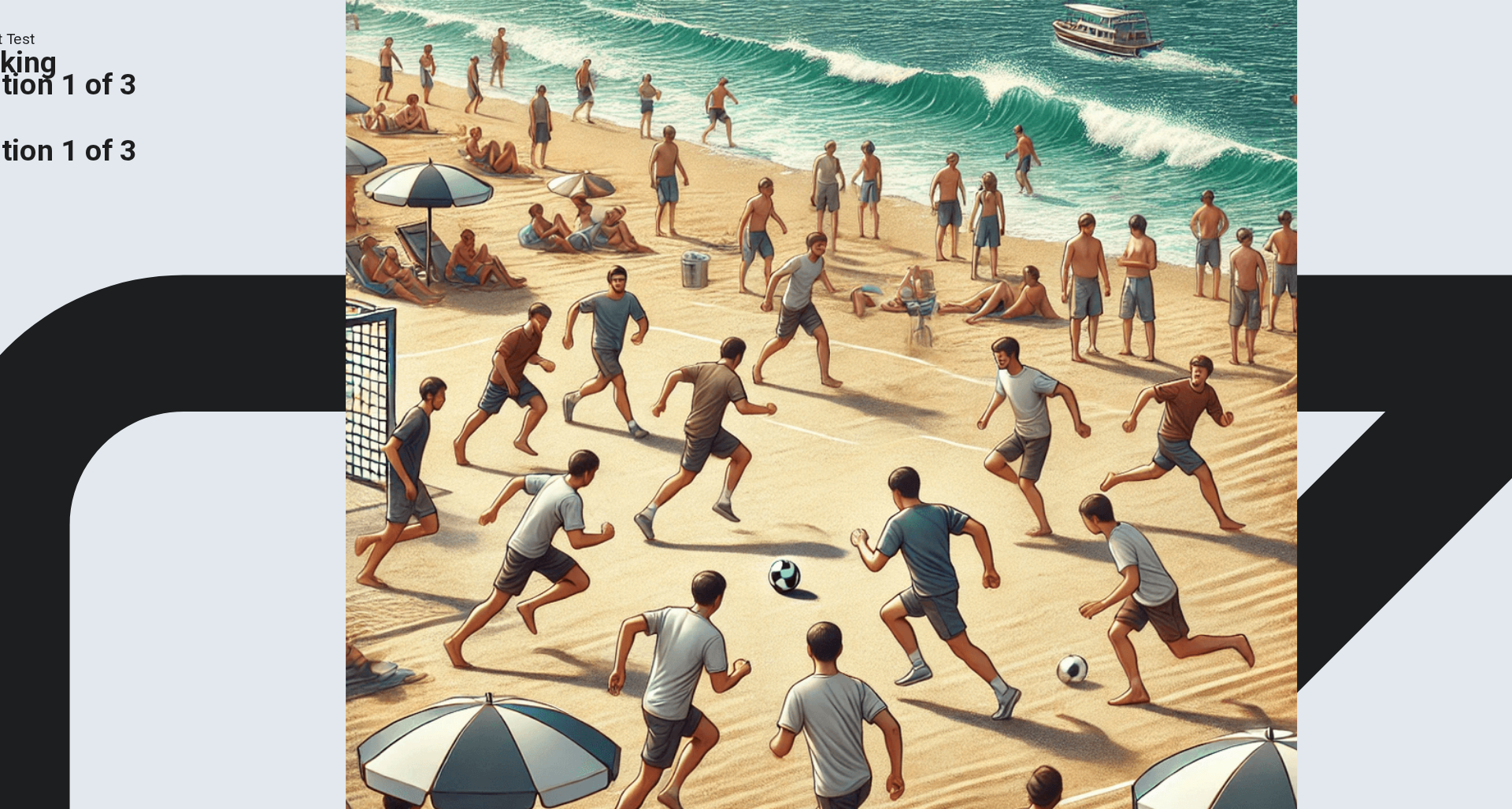
scroll to position [0, 0]
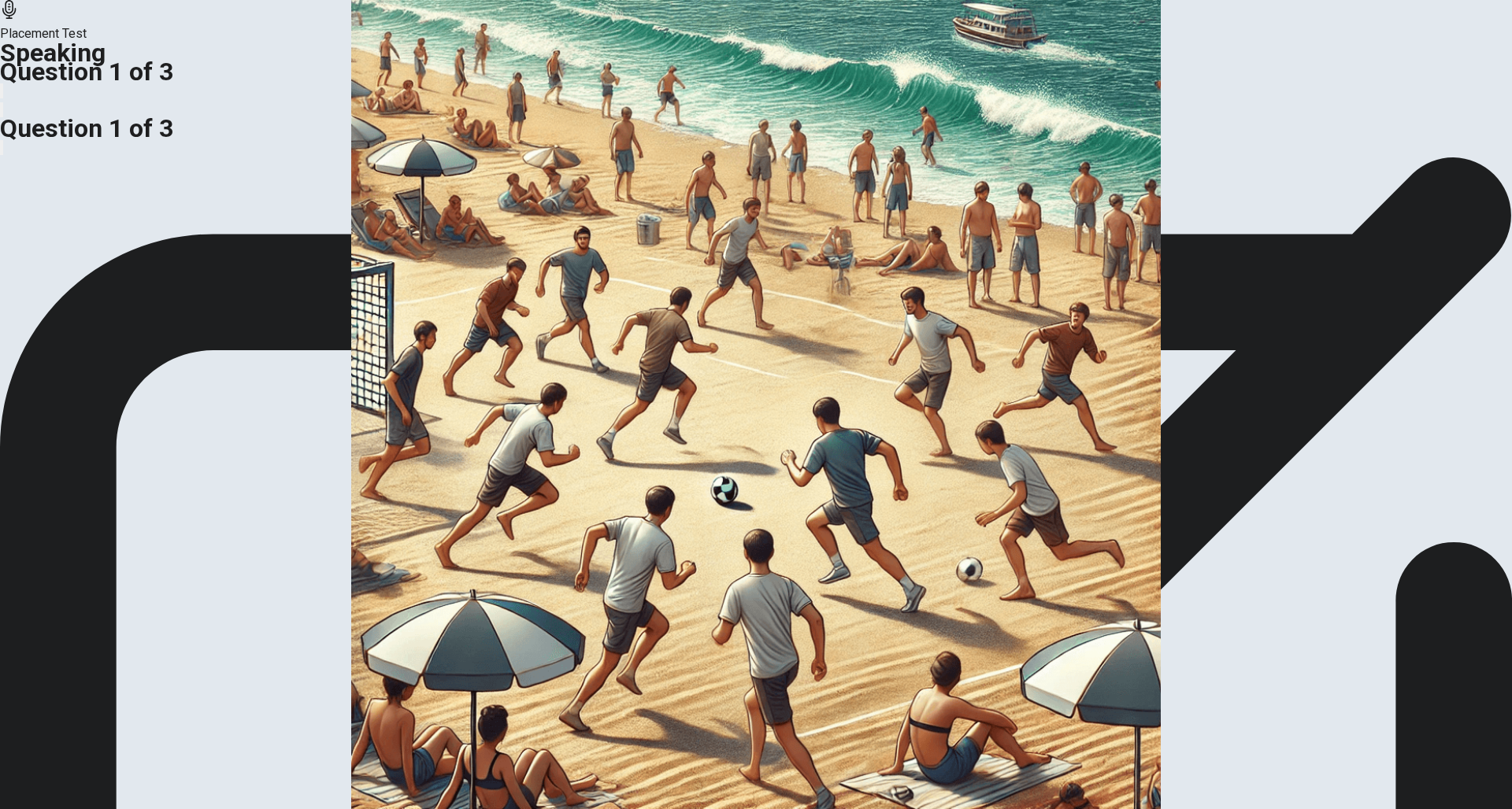
drag, startPoint x: 995, startPoint y: 427, endPoint x: 995, endPoint y: 439, distance: 12.0
click at [536, 406] on img at bounding box center [756, 404] width 1512 height 809
click at [594, 393] on img at bounding box center [756, 404] width 1512 height 809
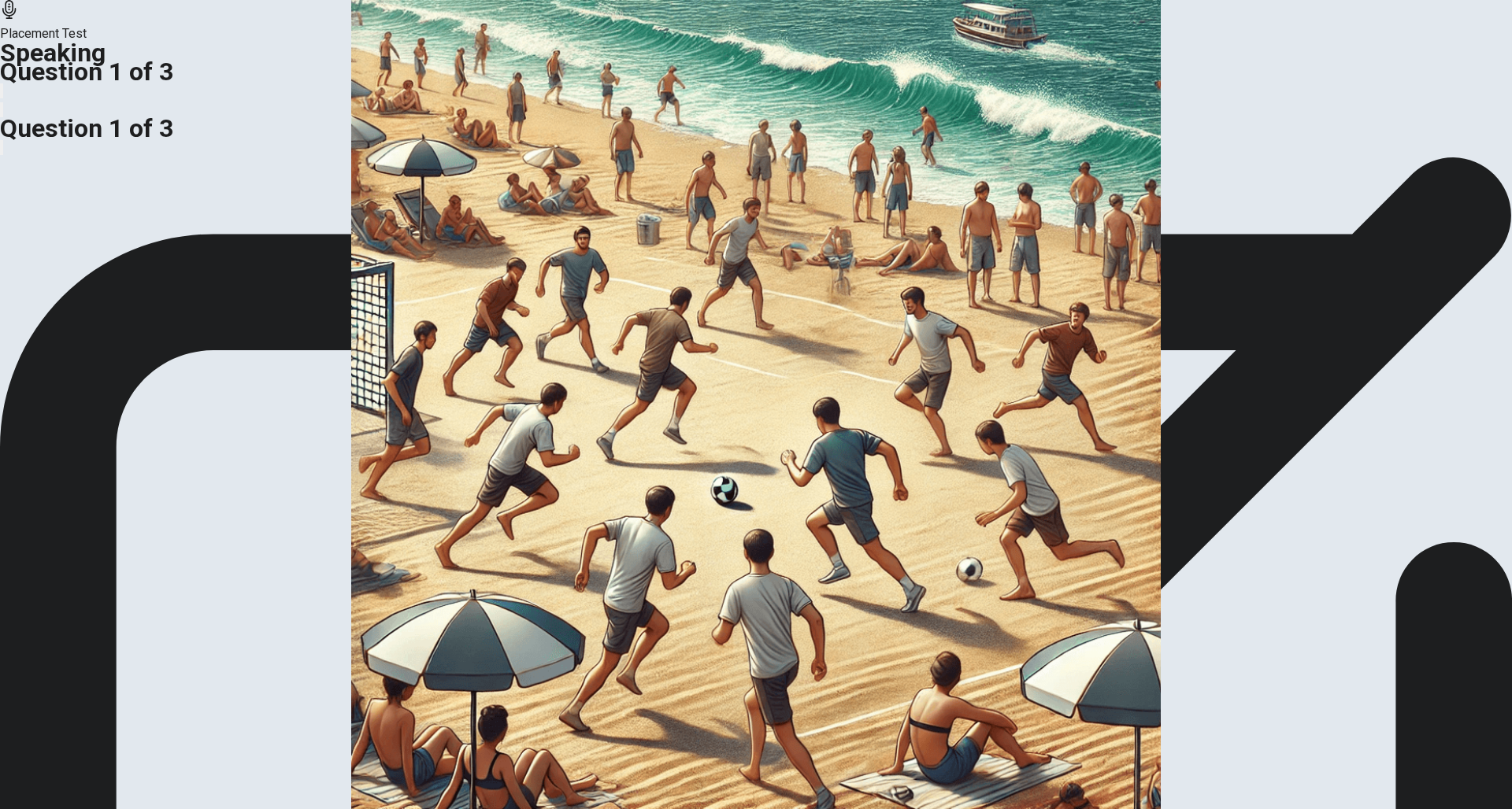
click at [362, 43] on h1 "Speaking" at bounding box center [756, 52] width 1512 height 19
click at [786, 81] on div at bounding box center [756, 81] width 1512 height 0
click at [20, 97] on icon "button" at bounding box center [11, 103] width 19 height 14
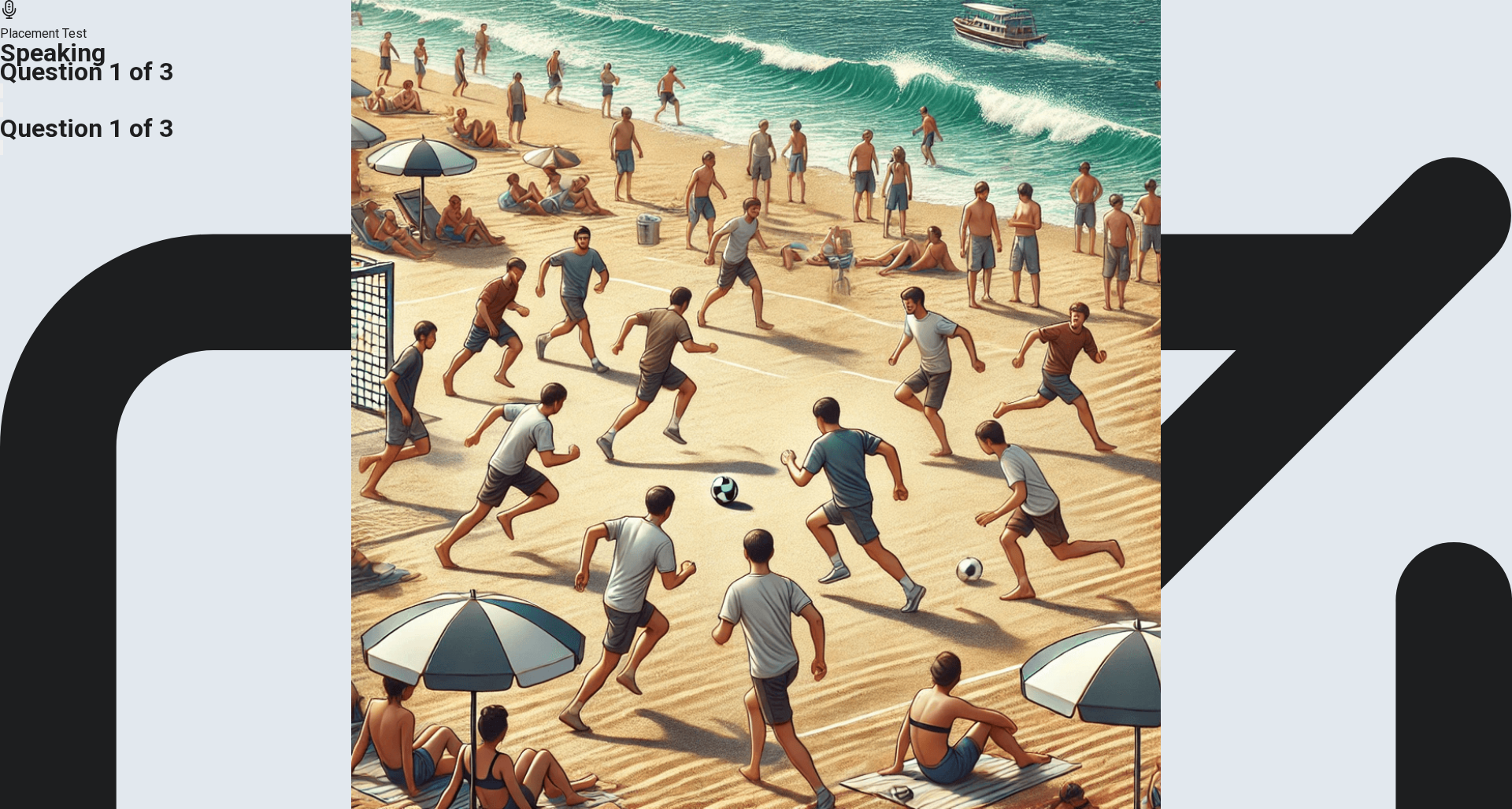
click at [348, 43] on h1 "Speaking" at bounding box center [756, 52] width 1512 height 19
click at [348, 43] on h1 "Speaking" at bounding box center [756, 52] width 1512 height 19
drag, startPoint x: 670, startPoint y: 33, endPoint x: 730, endPoint y: 37, distance: 60.1
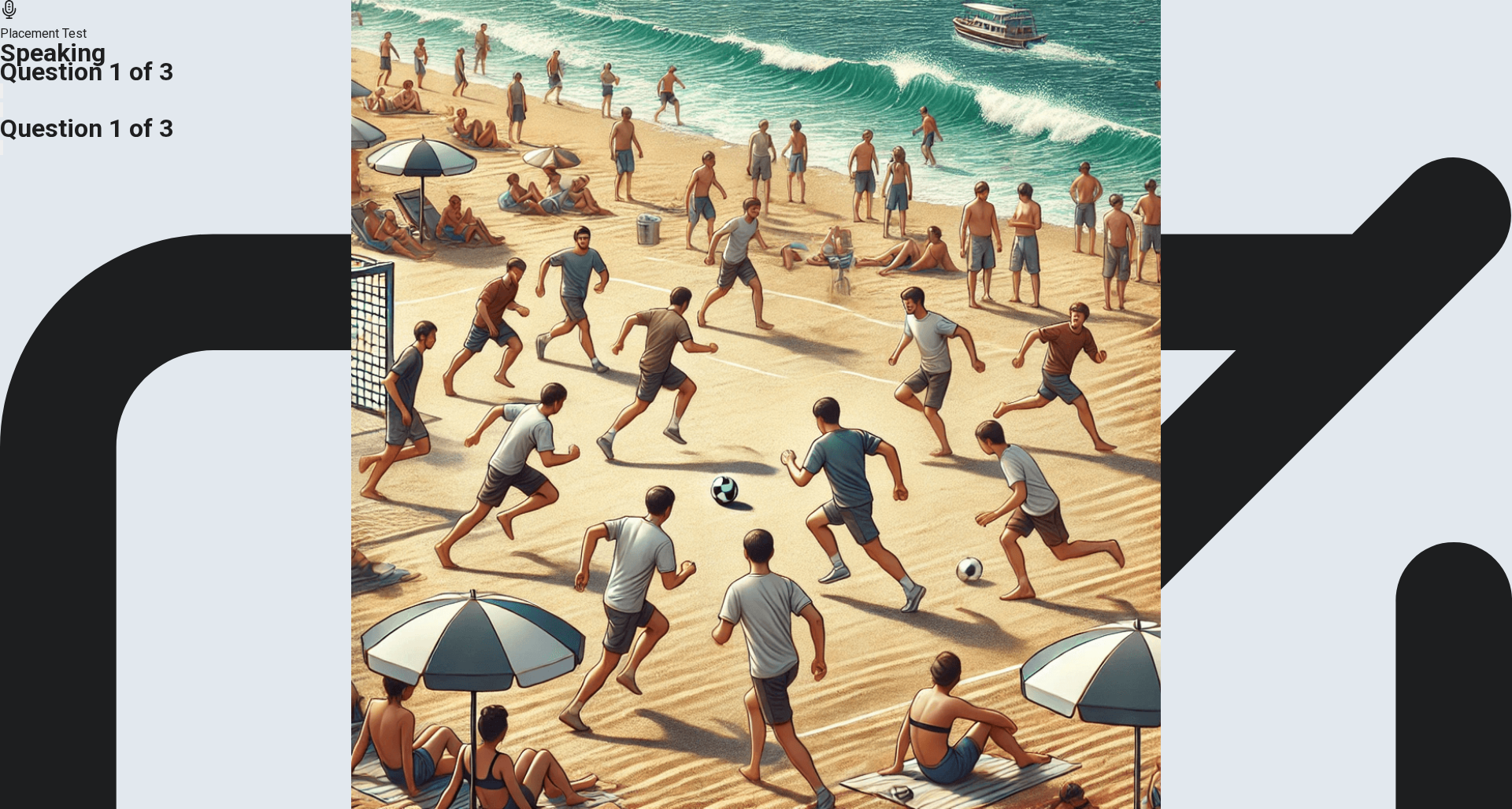
click at [670, 62] on h1 "Question 1 of 3" at bounding box center [756, 71] width 1512 height 19
click at [770, 81] on div at bounding box center [756, 81] width 1512 height 0
drag, startPoint x: 991, startPoint y: 415, endPoint x: 867, endPoint y: 452, distance: 129.4
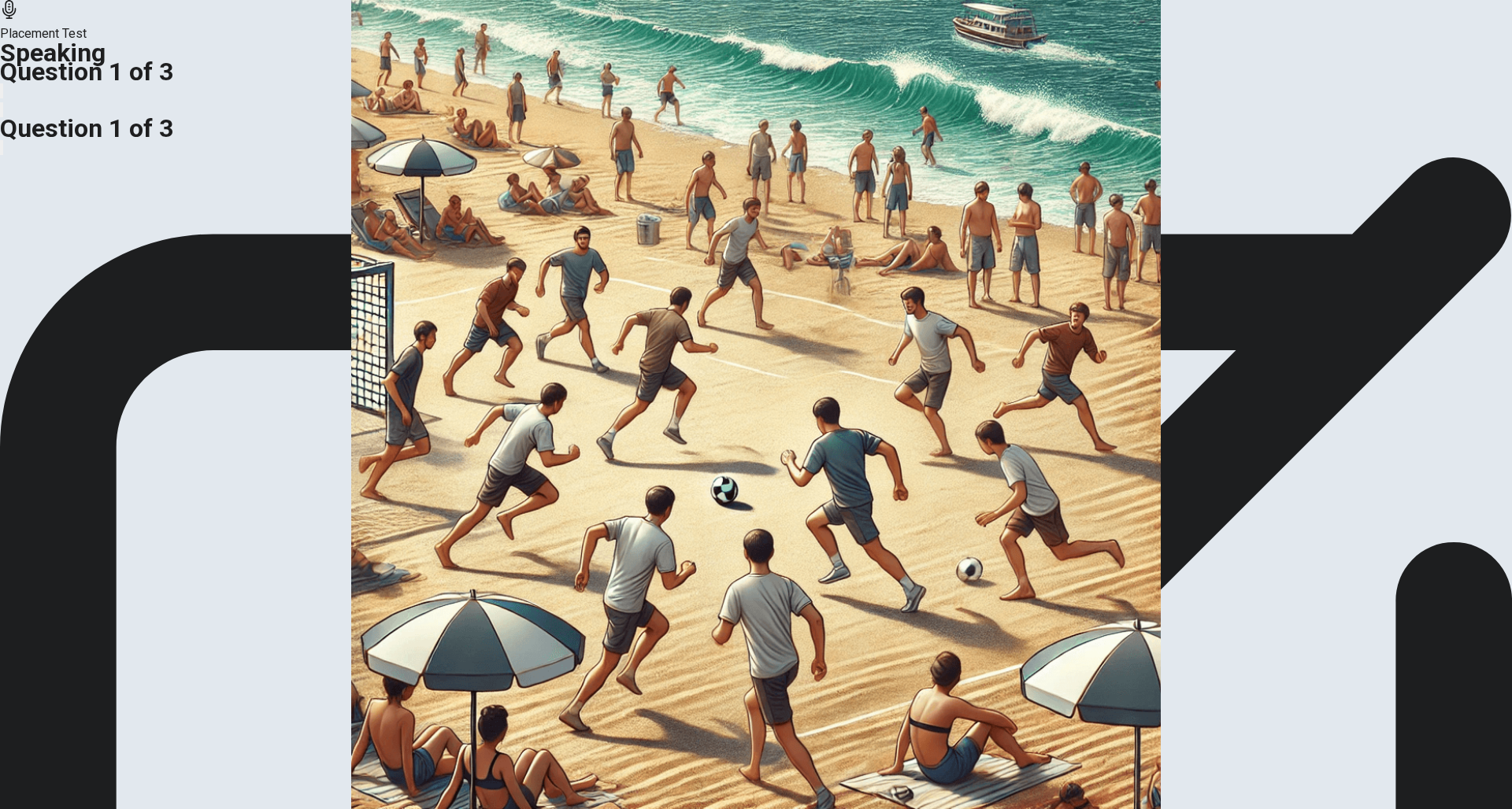
drag, startPoint x: 795, startPoint y: 492, endPoint x: 620, endPoint y: 539, distance: 181.2
click at [521, 209] on div "Describe what is happening in the scene using details about people, places, and…" at bounding box center [756, 190] width 1512 height 38
click at [453, 209] on div "Describe what is happening in the scene using details about people, places, and…" at bounding box center [756, 190] width 1512 height 38
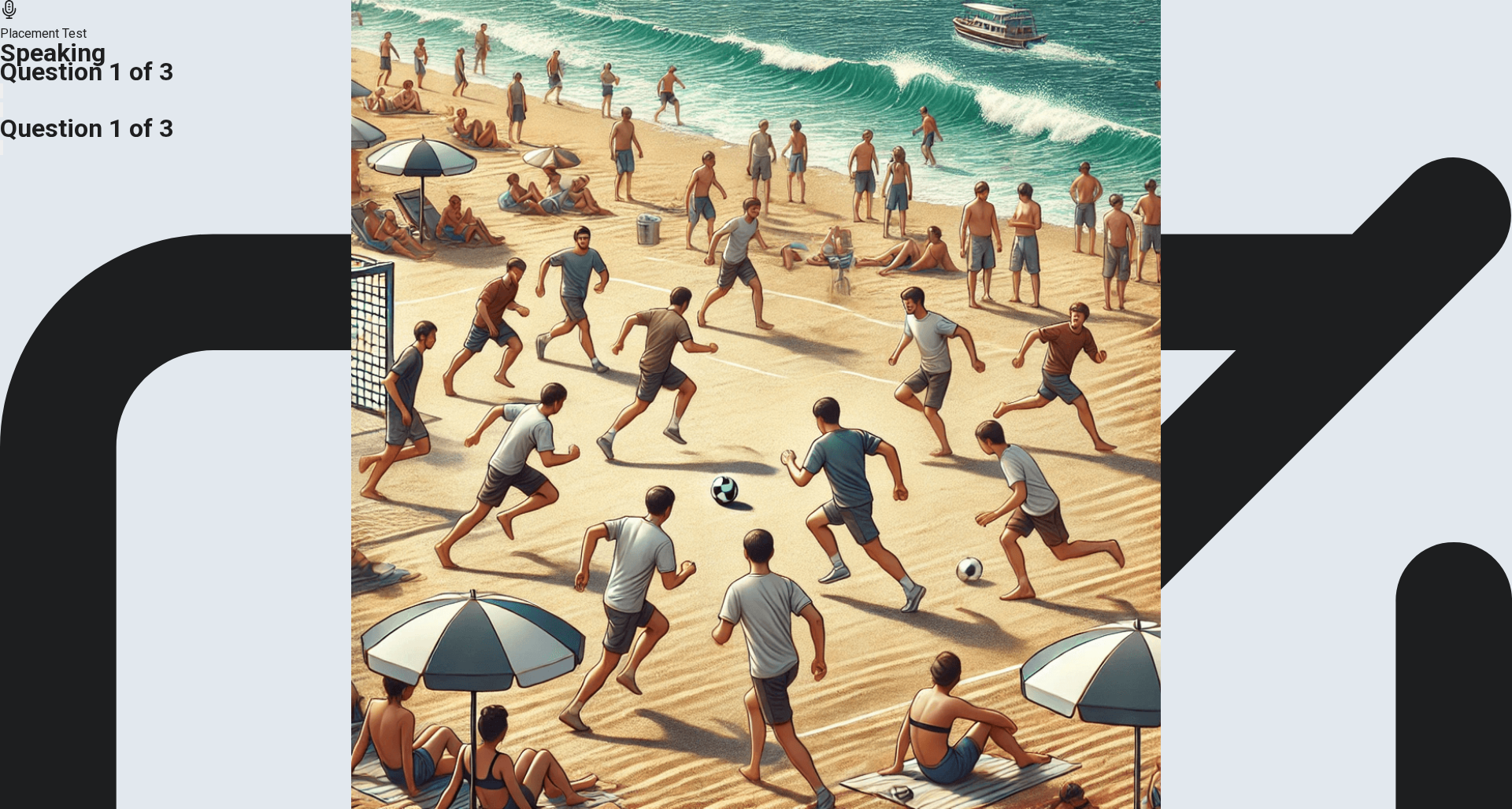
click at [166, 207] on span "Preparation Time: 15 seconds" at bounding box center [83, 199] width 166 height 15
drag, startPoint x: 914, startPoint y: 616, endPoint x: 926, endPoint y: 608, distance: 14.4
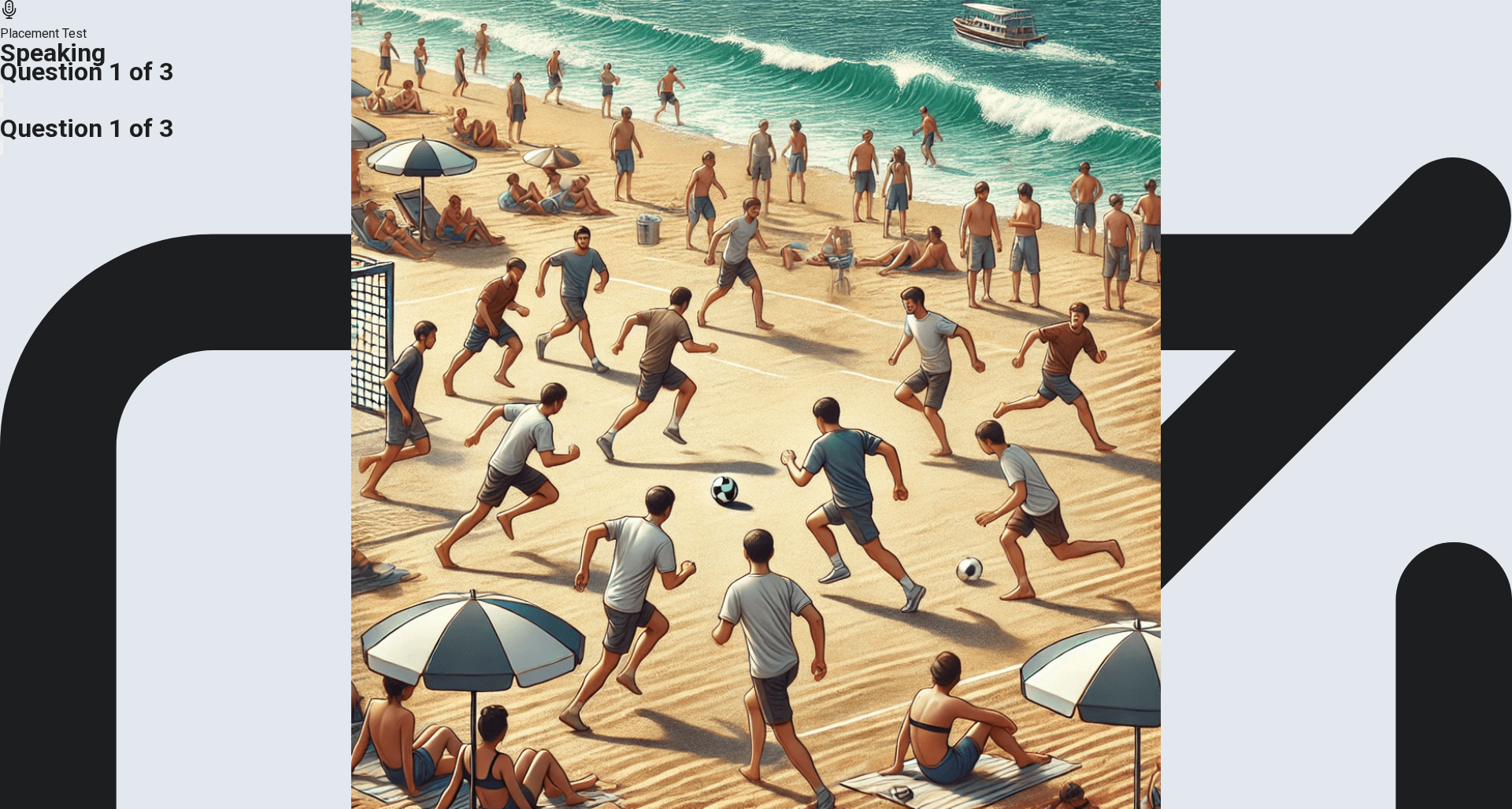
click at [2, 94] on icon "button" at bounding box center [2, 94] width 0 height 0
drag, startPoint x: 1198, startPoint y: 25, endPoint x: 850, endPoint y: 416, distance: 523.4
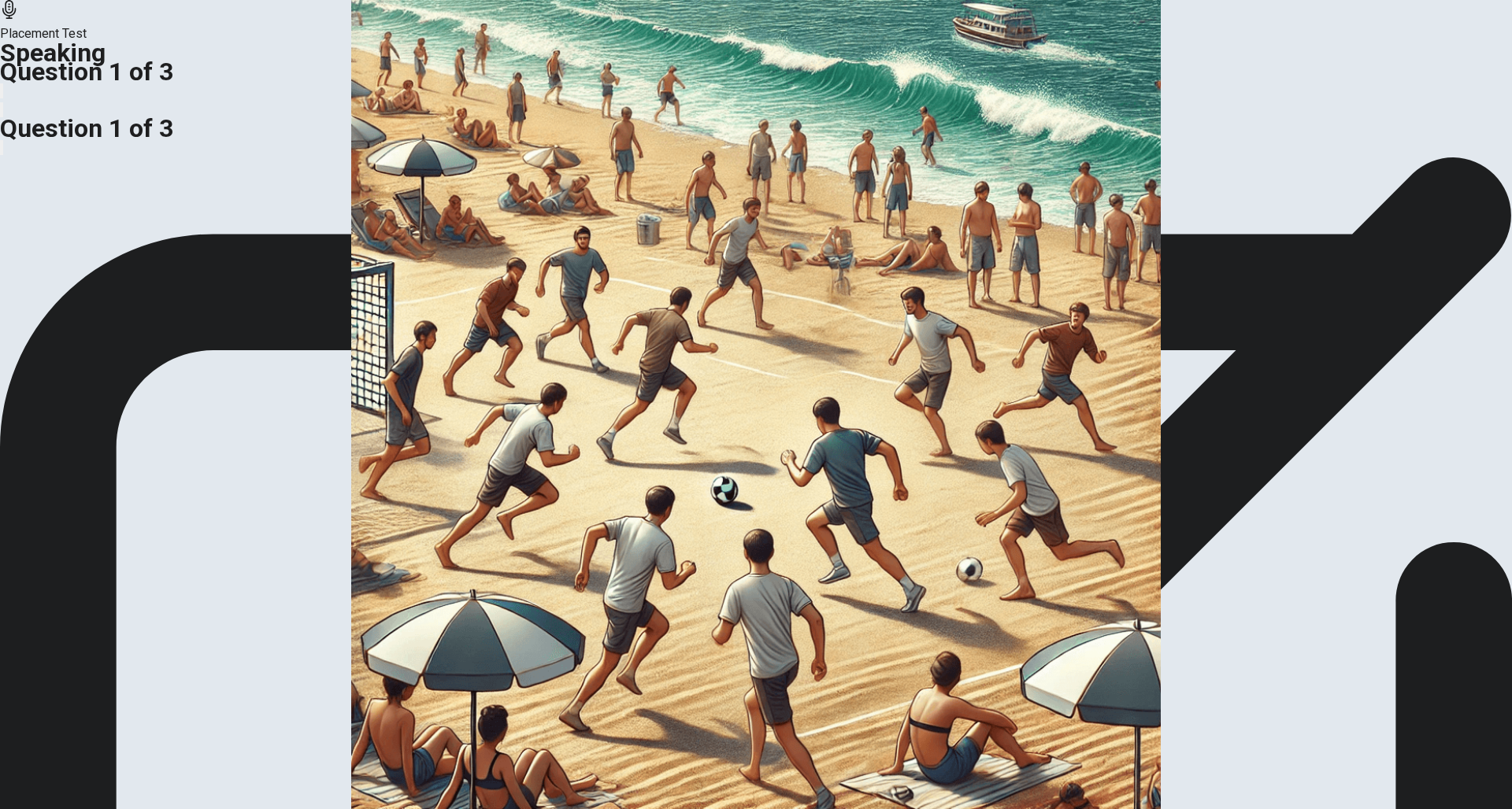
click at [2, 113] on icon "button" at bounding box center [2, 113] width 0 height 0
